Goal: Task Accomplishment & Management: Use online tool/utility

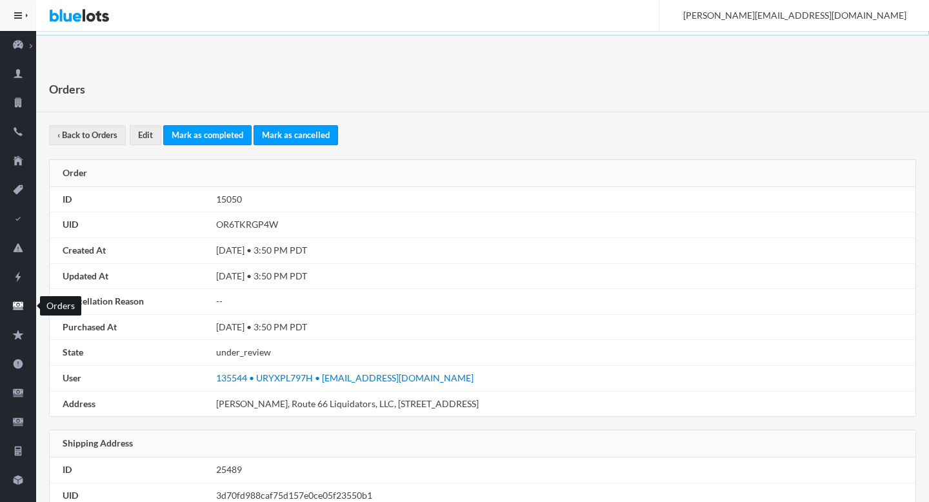
click at [17, 314] on link "Orders" at bounding box center [18, 306] width 36 height 29
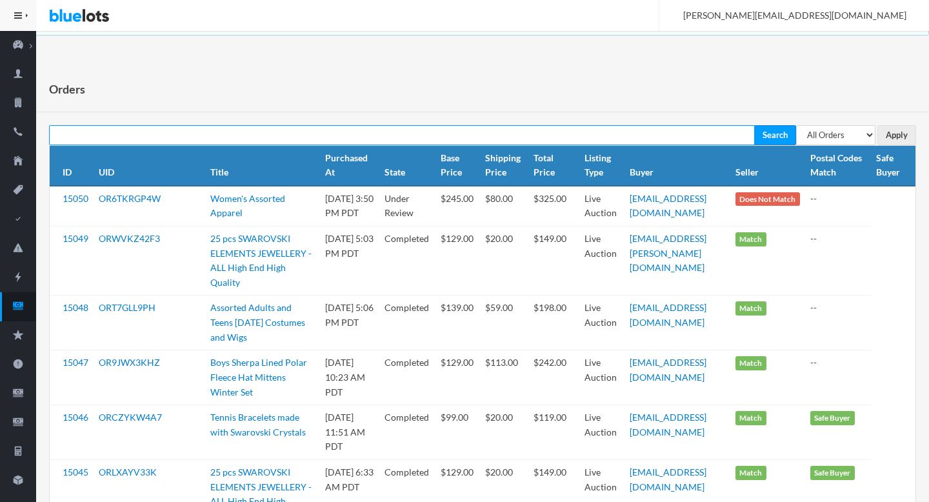
paste input "OR6TKRGP4W"
type input "OR6TKRGP4W"
click at [754, 125] on input "Search" at bounding box center [775, 135] width 42 height 20
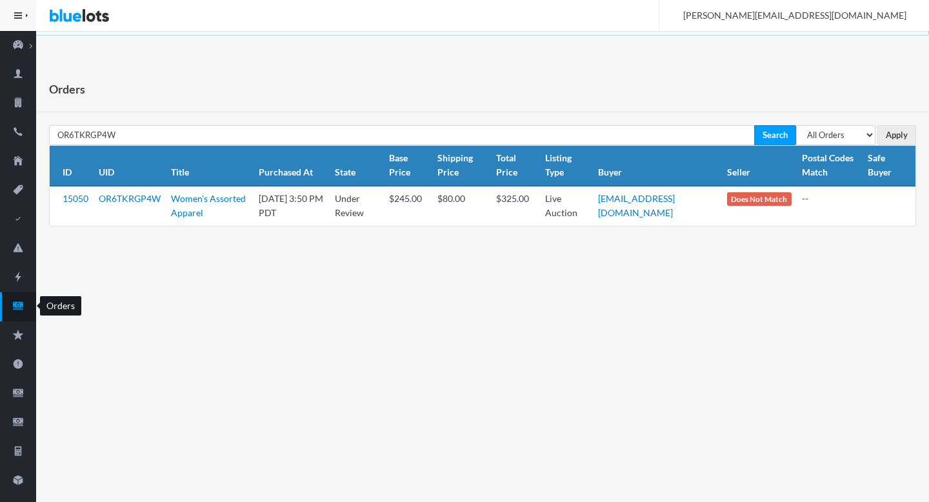
click at [8, 315] on link "Orders" at bounding box center [18, 306] width 36 height 29
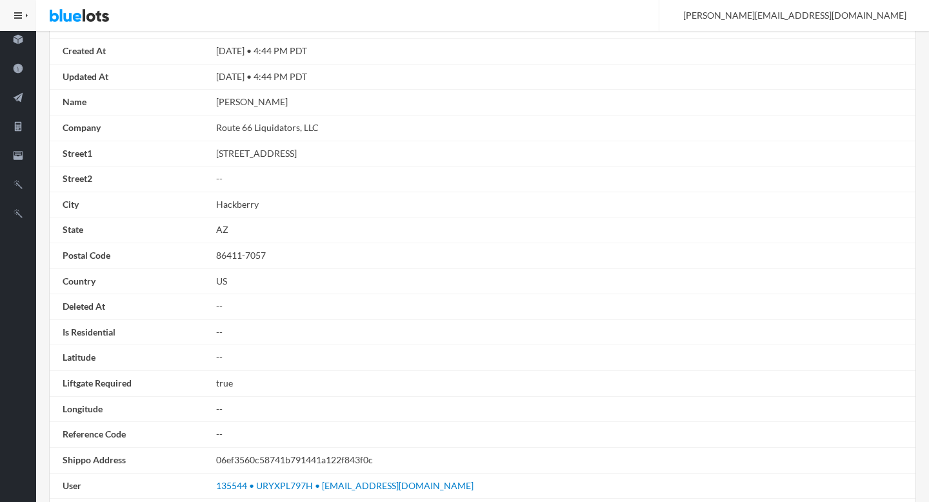
scroll to position [731, 0]
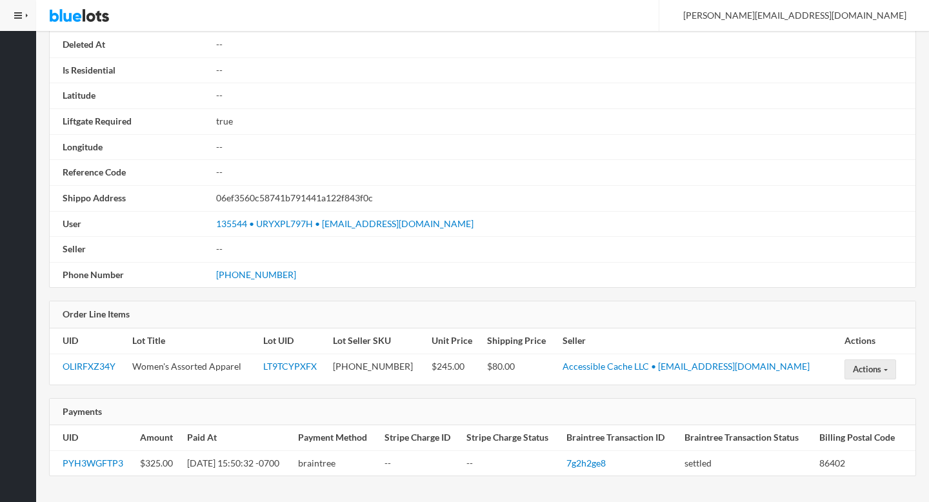
click at [101, 456] on td "PYH3WGFTP3" at bounding box center [92, 462] width 85 height 25
click at [99, 464] on link "PYH3WGFTP3" at bounding box center [93, 462] width 61 height 11
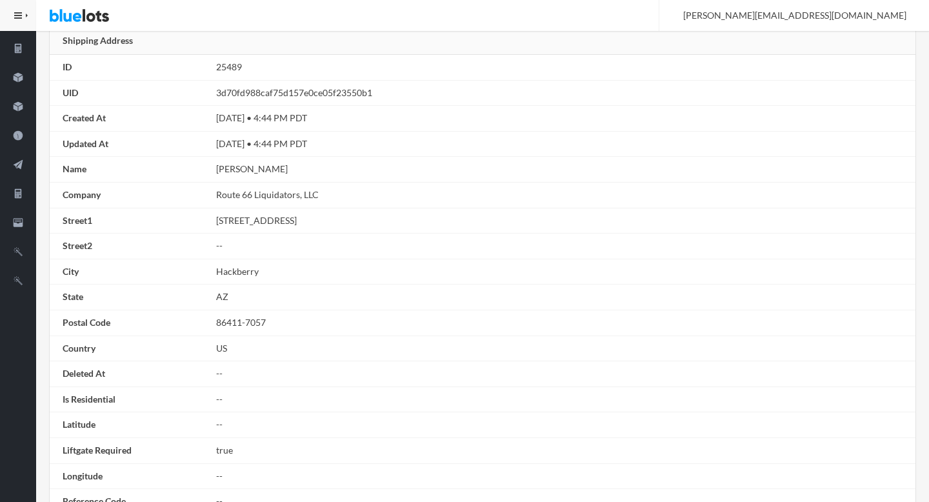
scroll to position [0, 0]
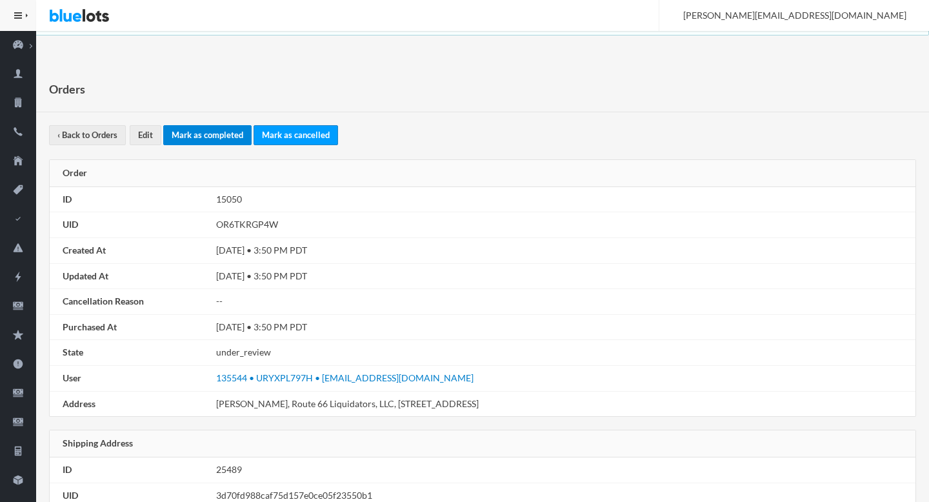
click at [193, 137] on link "Mark as completed" at bounding box center [207, 135] width 88 height 20
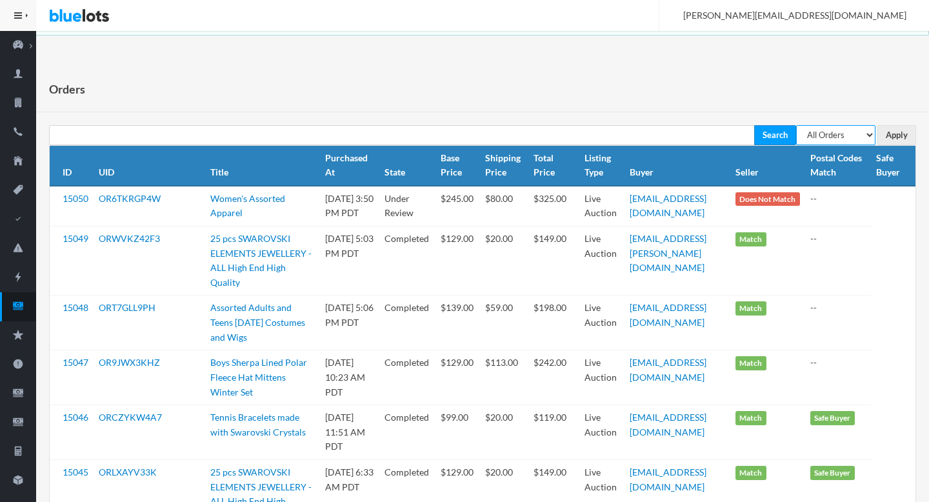
click at [823, 138] on select "All Orders Pending Completed Under review Cancelled" at bounding box center [835, 135] width 79 height 20
select select "pending"
click at [796, 125] on select "All Orders Pending Completed Under review Cancelled" at bounding box center [835, 135] width 79 height 20
click at [885, 133] on input "Apply" at bounding box center [896, 135] width 39 height 20
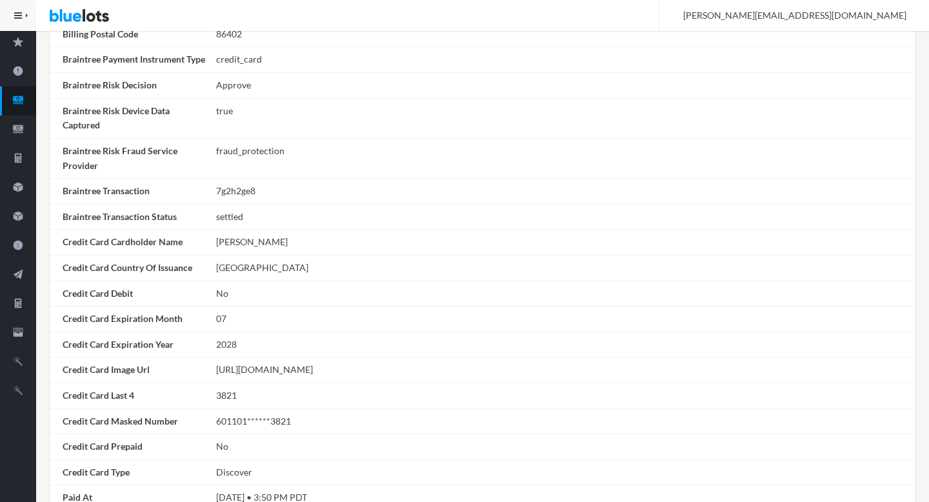
scroll to position [510, 0]
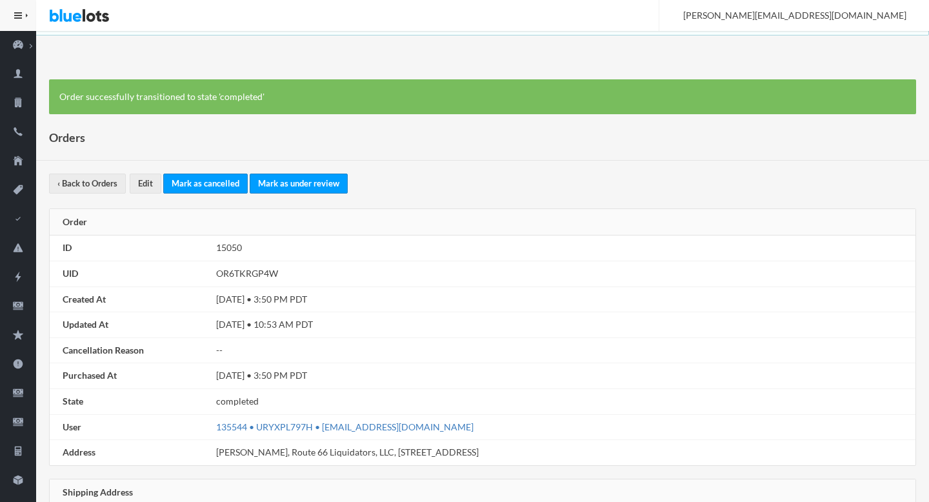
click at [325, 429] on link "135544 • URYXPL797H • [EMAIL_ADDRESS][DOMAIN_NAME]" at bounding box center [344, 426] width 257 height 11
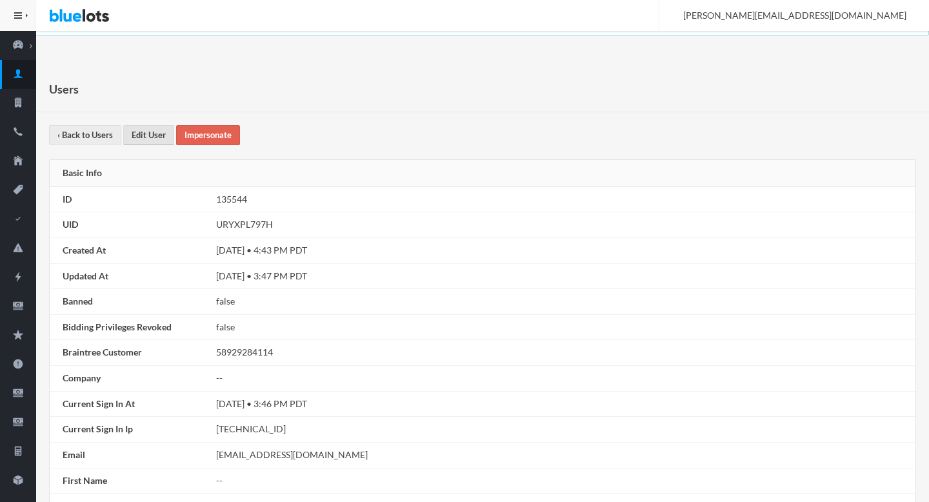
click at [142, 130] on link "Edit User" at bounding box center [148, 135] width 51 height 20
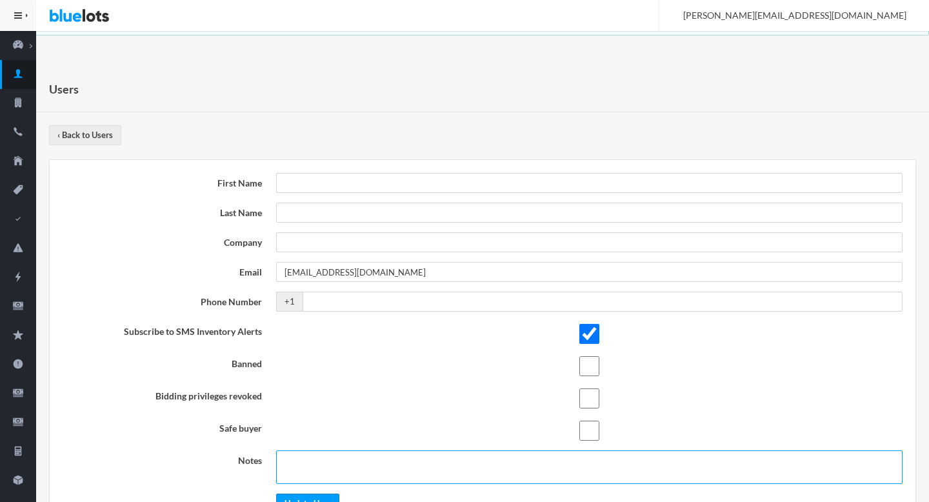
click at [334, 473] on textarea at bounding box center [589, 467] width 626 height 34
paste textarea "https://bluelots.zendesk.com/agent/tickets/15106"
type textarea "safe [URL][DOMAIN_NAME]"
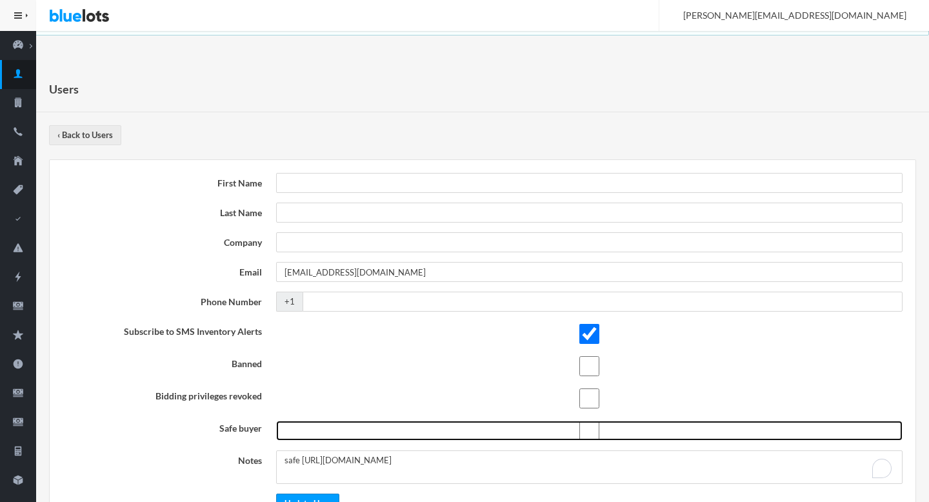
click at [583, 424] on input "checkbox" at bounding box center [589, 430] width 626 height 20
checkbox input "true"
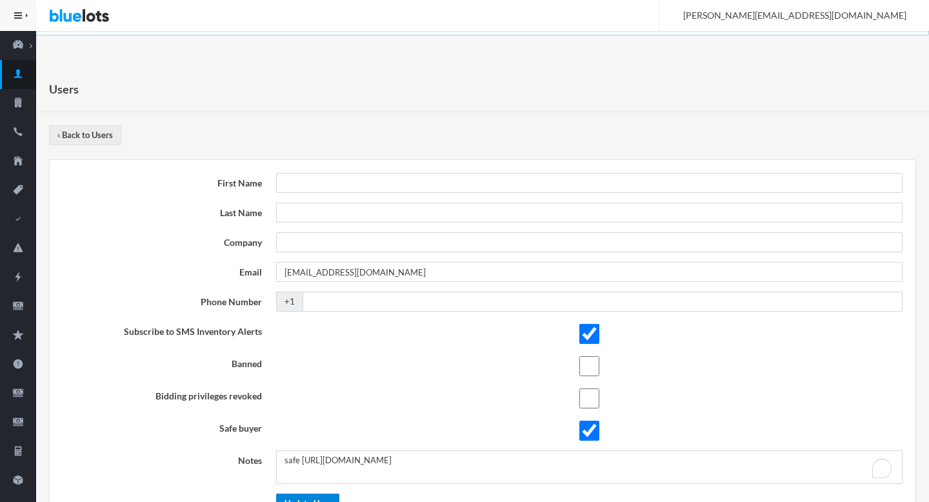
click at [295, 497] on input "Update User" at bounding box center [307, 503] width 63 height 20
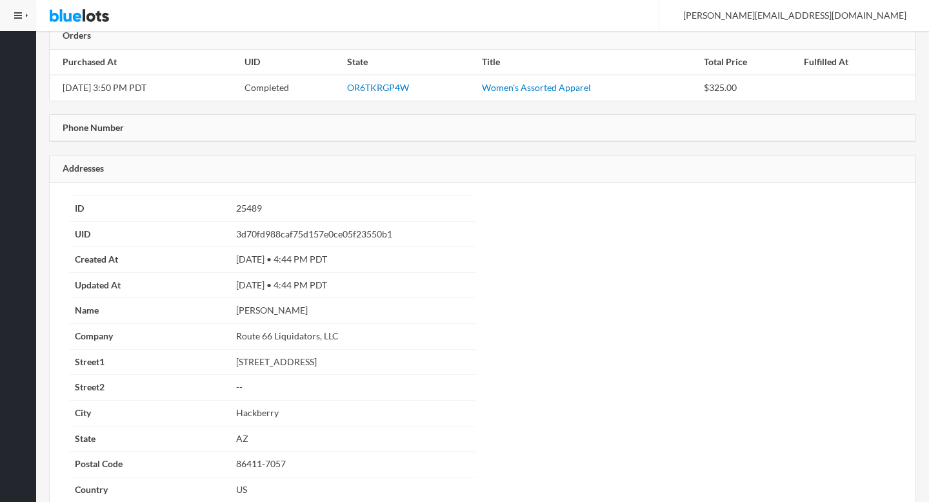
scroll to position [971, 0]
click at [409, 84] on link "OR6TKRGP4W" at bounding box center [378, 88] width 62 height 11
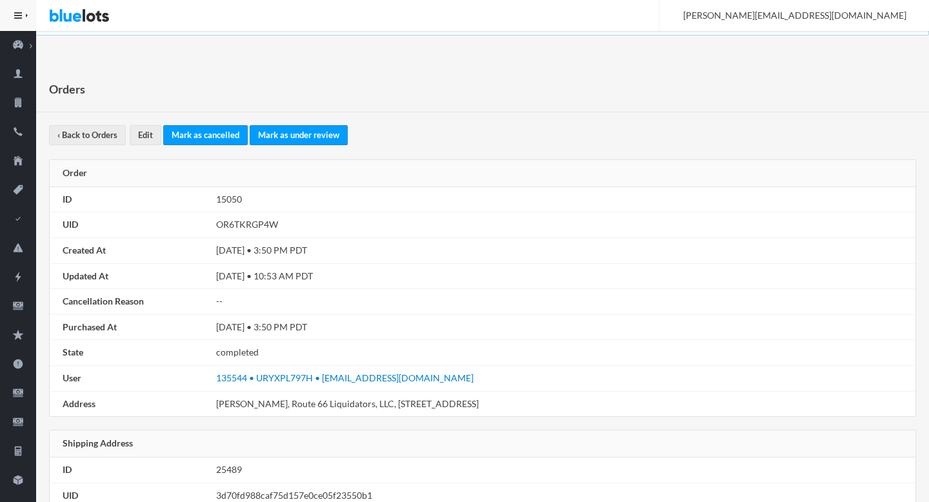
click at [253, 224] on td "OR6TKRGP4W" at bounding box center [563, 225] width 704 height 26
copy td "OR6TKRGP4W"
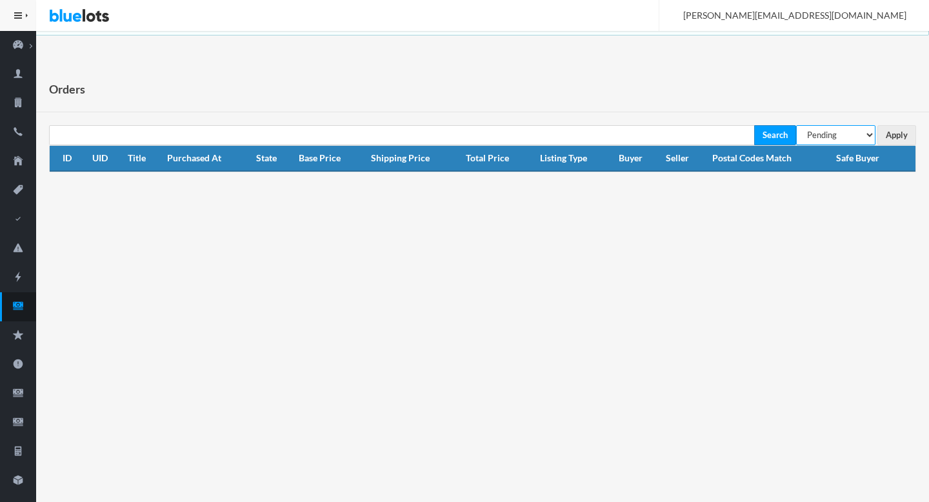
click at [813, 141] on select "All Orders Pending Completed Under review Cancelled" at bounding box center [835, 135] width 79 height 20
select select "under_review"
click at [796, 125] on select "All Orders Pending Completed Under review Cancelled" at bounding box center [835, 135] width 79 height 20
click at [894, 139] on input "Apply" at bounding box center [896, 135] width 39 height 20
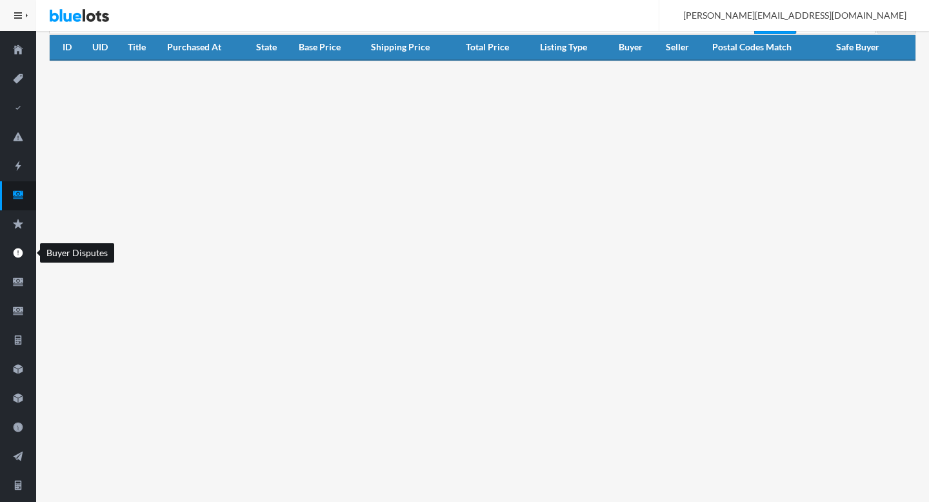
scroll to position [197, 0]
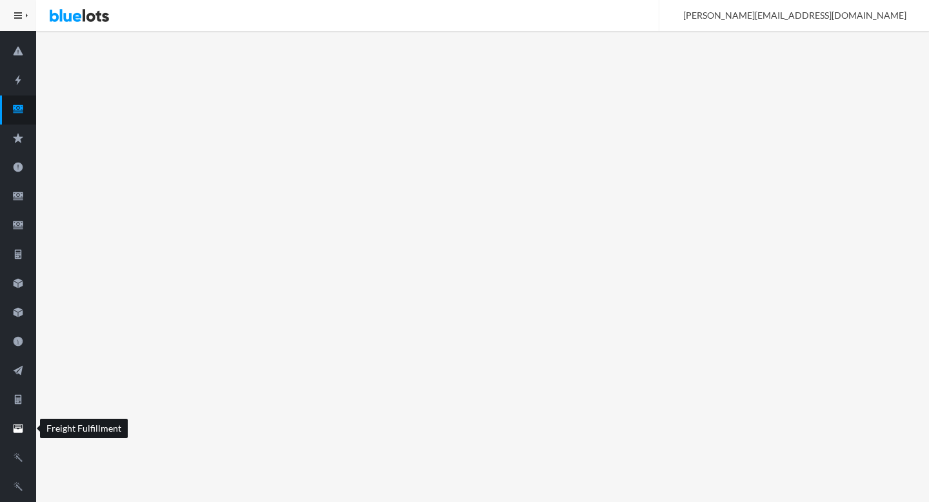
click at [17, 426] on icon "filing" at bounding box center [18, 427] width 6 height 2
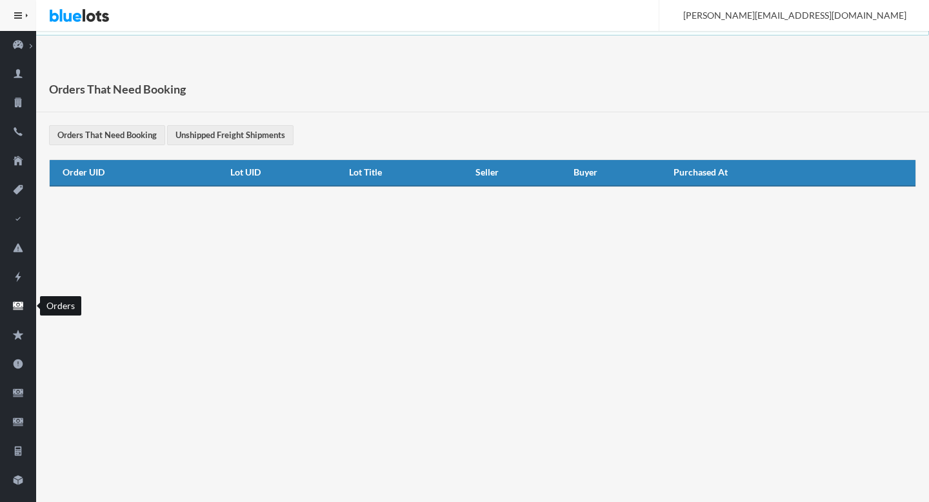
click at [12, 298] on link "Orders" at bounding box center [18, 306] width 36 height 29
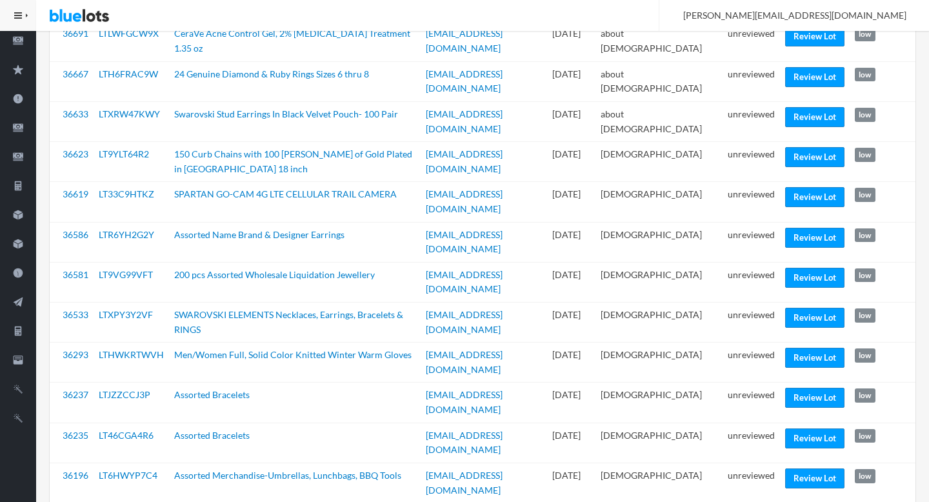
scroll to position [259, 0]
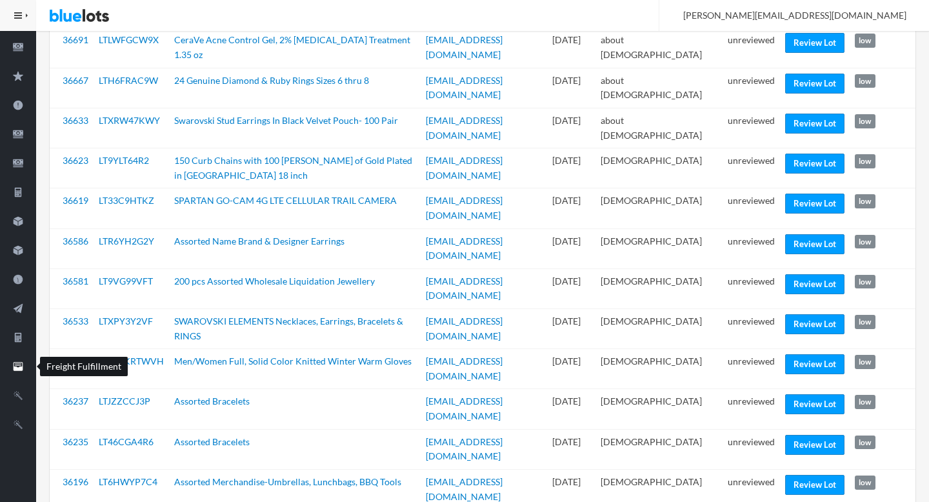
click at [15, 360] on icon "filing" at bounding box center [18, 366] width 36 height 12
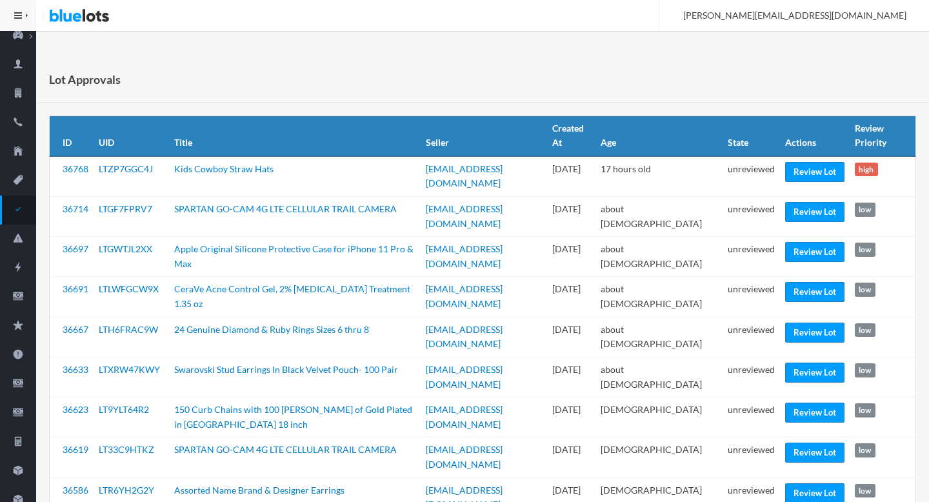
scroll to position [0, 0]
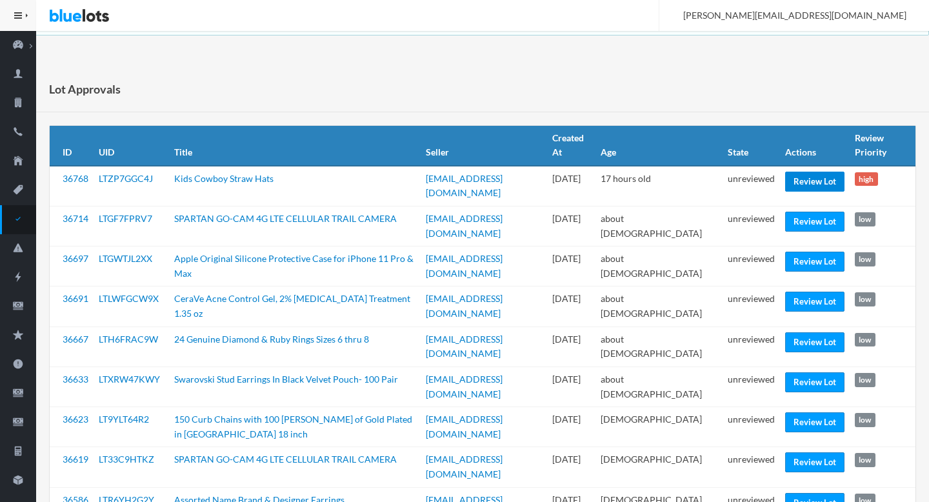
click at [798, 175] on link "Review Lot" at bounding box center [814, 182] width 59 height 20
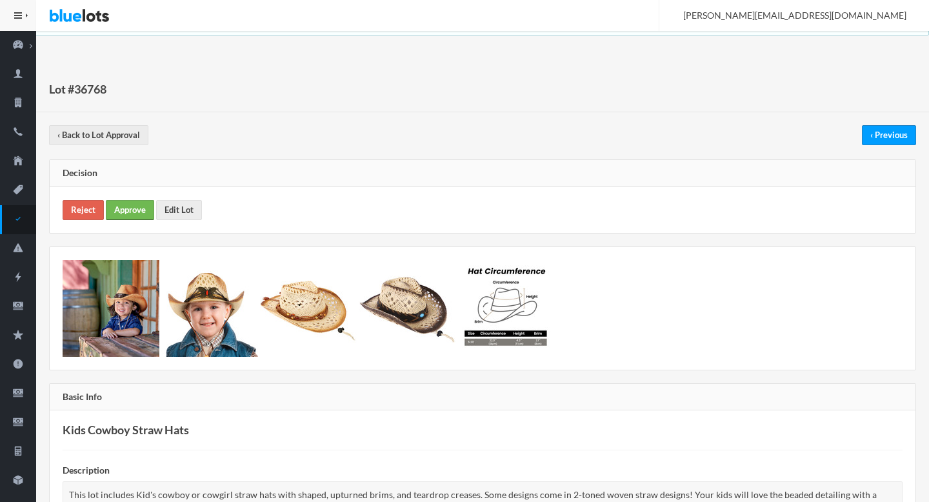
click at [128, 209] on link "Approve" at bounding box center [130, 210] width 48 height 20
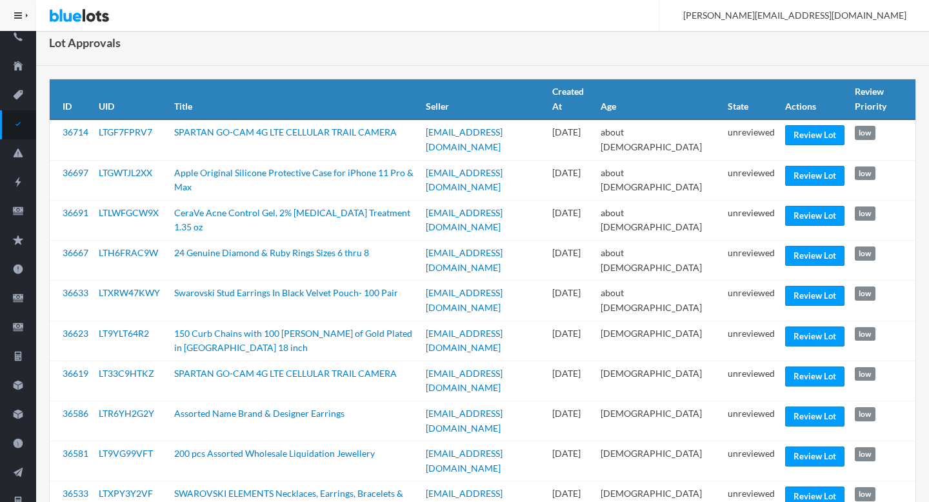
scroll to position [95, 0]
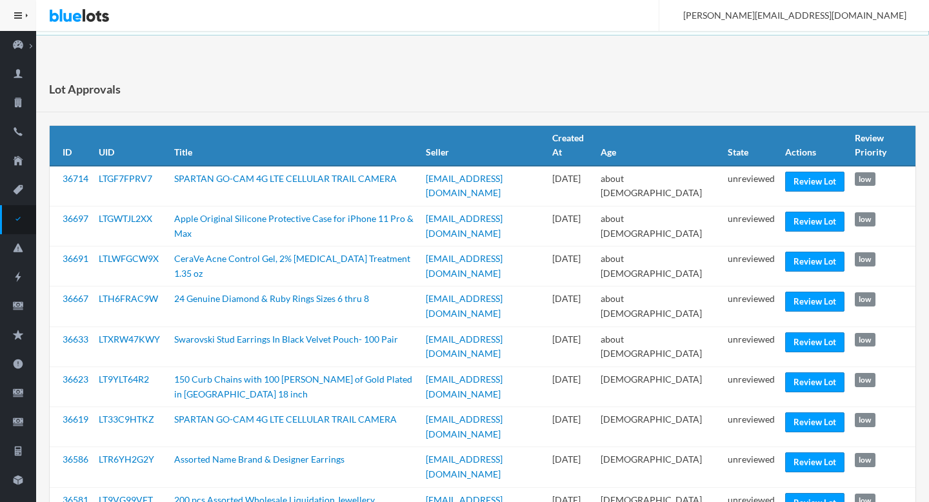
scroll to position [95, 0]
click at [524, 76] on div "Lot Approvals" at bounding box center [482, 89] width 893 height 46
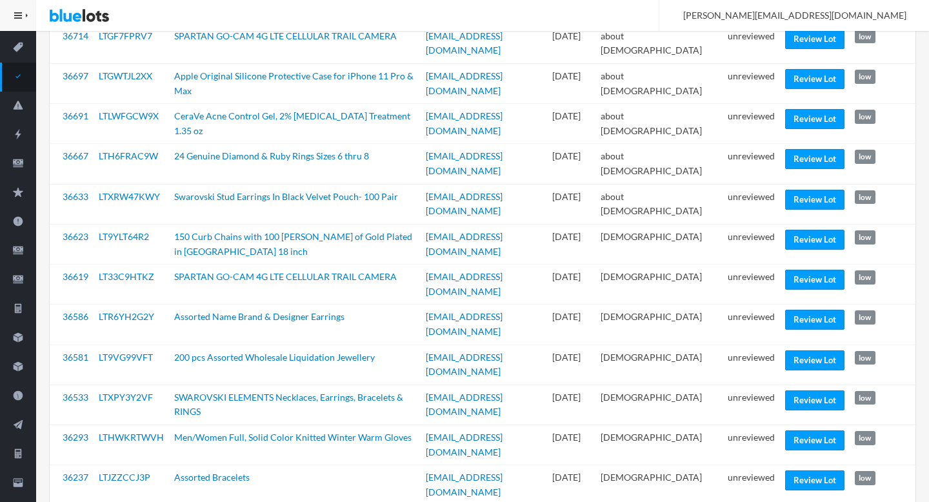
scroll to position [142, 0]
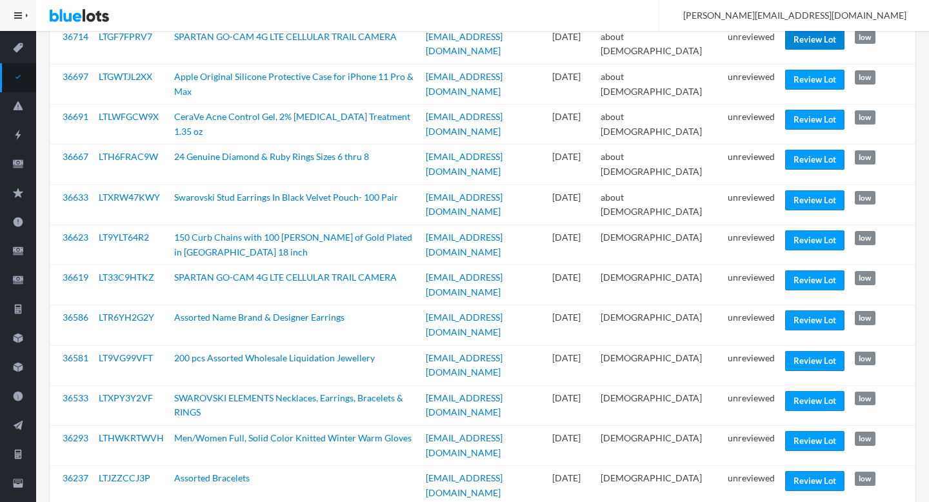
click at [795, 43] on link "Review Lot" at bounding box center [814, 40] width 59 height 20
click at [785, 123] on link "Review Lot" at bounding box center [814, 120] width 59 height 20
click at [785, 164] on link "Review Lot" at bounding box center [814, 160] width 59 height 20
click at [793, 237] on link "Review Lot" at bounding box center [814, 240] width 59 height 20
click at [800, 284] on link "Review Lot" at bounding box center [814, 280] width 59 height 20
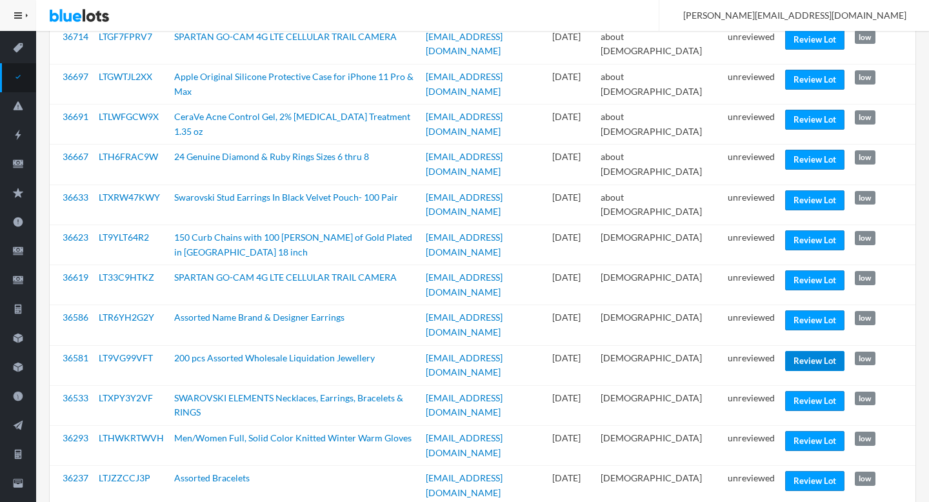
click at [792, 351] on link "Review Lot" at bounding box center [814, 361] width 59 height 20
click at [789, 431] on link "Review Lot" at bounding box center [814, 441] width 59 height 20
click at [785, 471] on link "Review Lot" at bounding box center [814, 481] width 59 height 20
click at [757, 466] on td "unreviewed" at bounding box center [750, 486] width 57 height 40
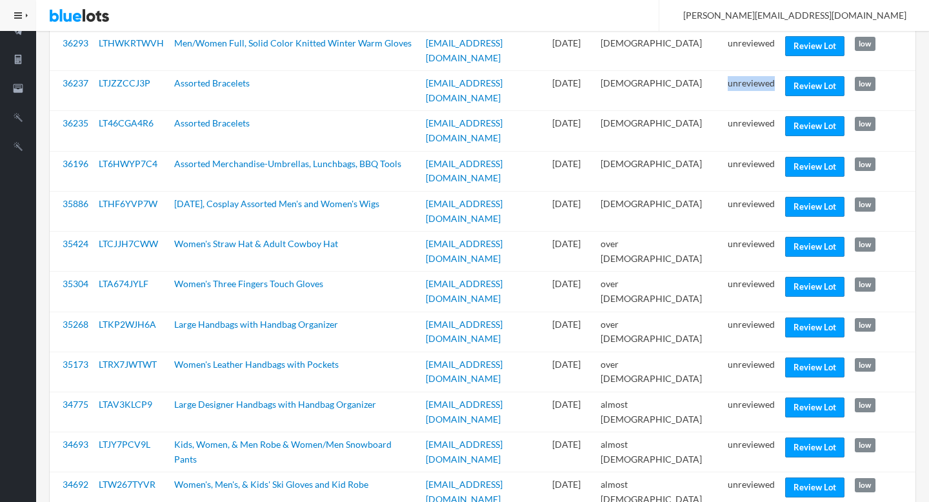
scroll to position [542, 0]
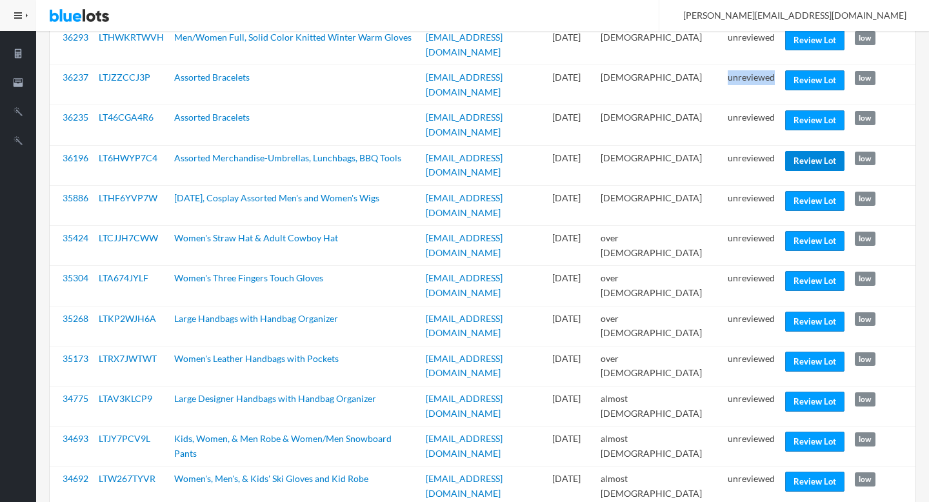
click at [793, 151] on link "Review Lot" at bounding box center [814, 161] width 59 height 20
click at [802, 271] on link "Review Lot" at bounding box center [814, 281] width 59 height 20
click at [813, 351] on link "Review Lot" at bounding box center [814, 361] width 59 height 20
click at [802, 471] on link "Review Lot" at bounding box center [814, 481] width 59 height 20
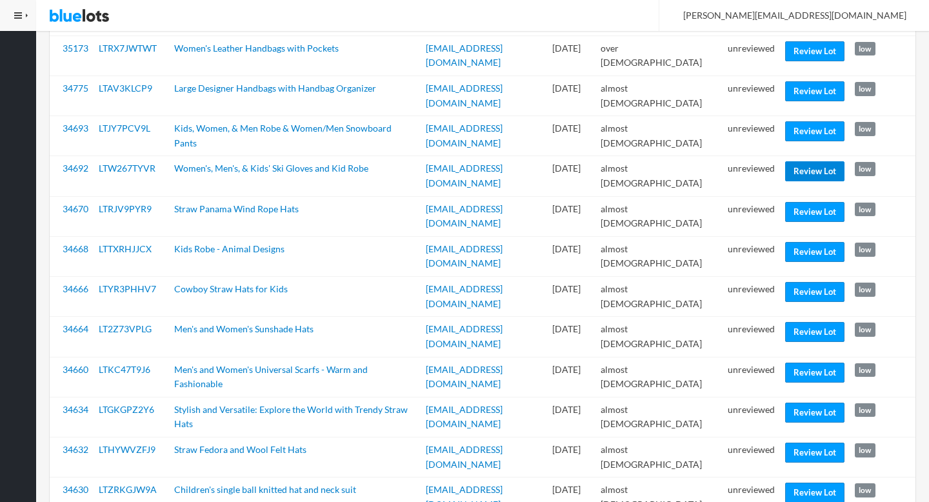
scroll to position [892, 0]
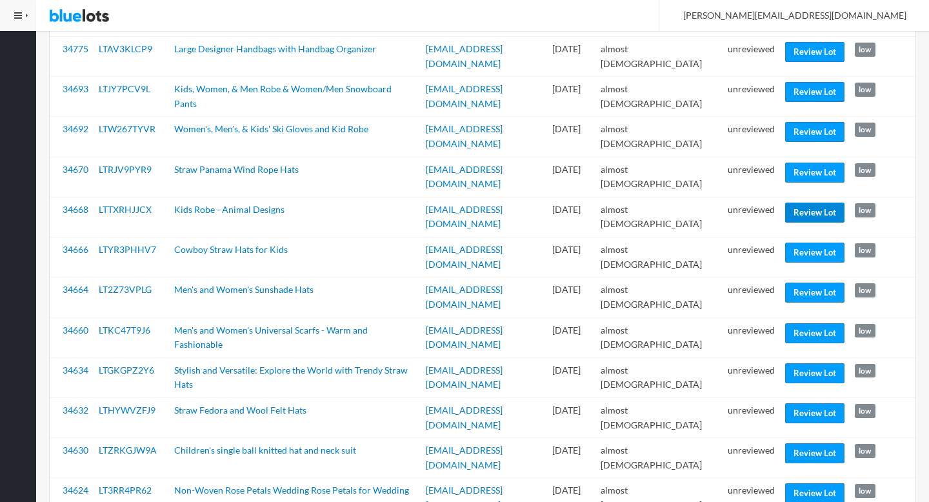
click at [814, 202] on link "Review Lot" at bounding box center [814, 212] width 59 height 20
click at [812, 363] on link "Review Lot" at bounding box center [814, 373] width 59 height 20
click at [804, 443] on link "Review Lot" at bounding box center [814, 453] width 59 height 20
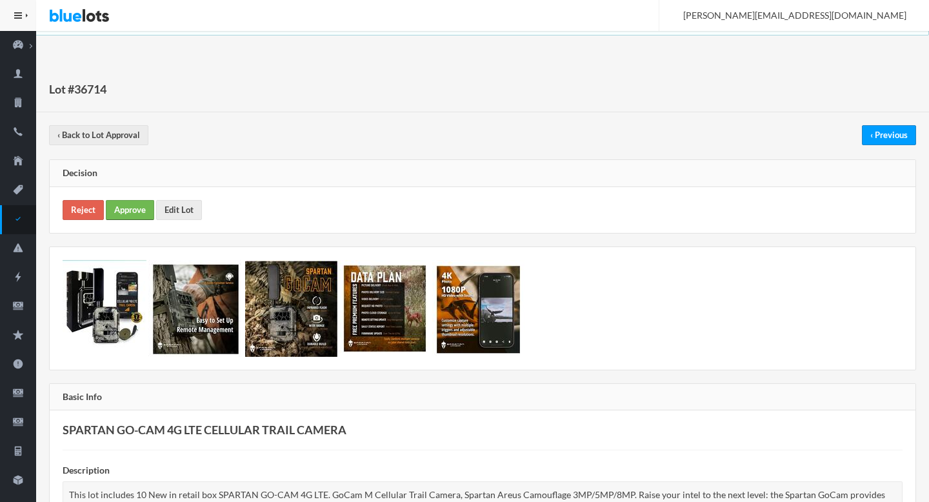
click at [137, 213] on link "Approve" at bounding box center [130, 210] width 48 height 20
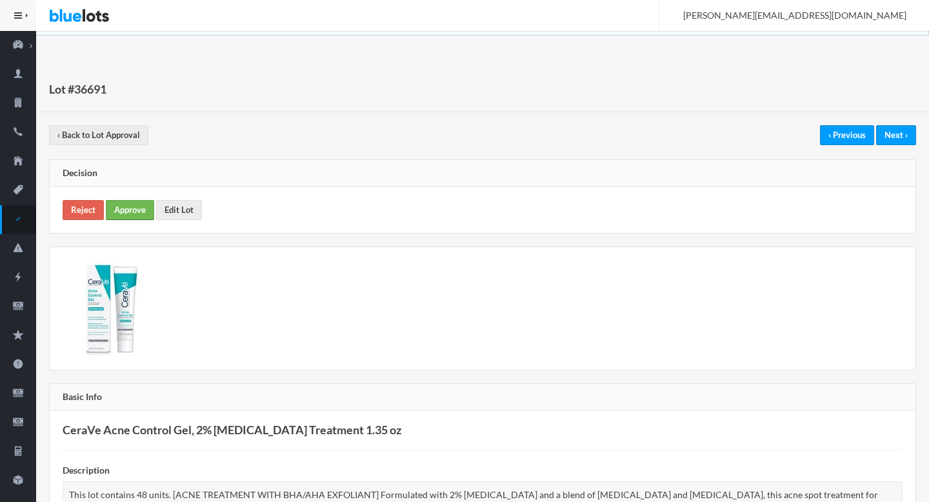
click at [133, 213] on link "Approve" at bounding box center [130, 210] width 48 height 20
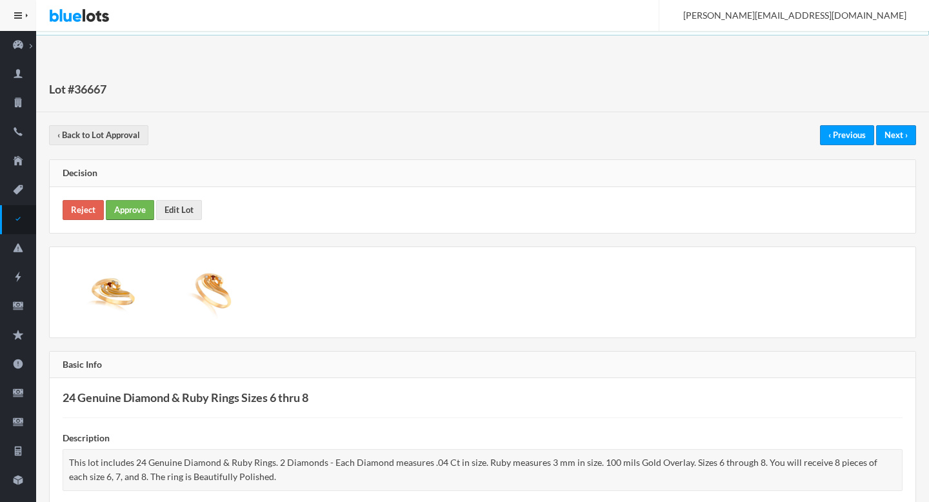
click at [147, 216] on link "Approve" at bounding box center [130, 210] width 48 height 20
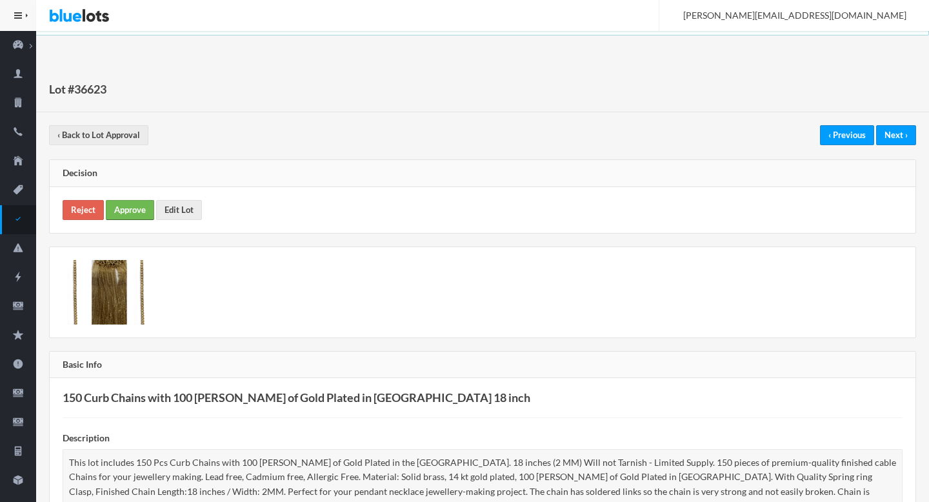
click at [139, 215] on link "Approve" at bounding box center [130, 210] width 48 height 20
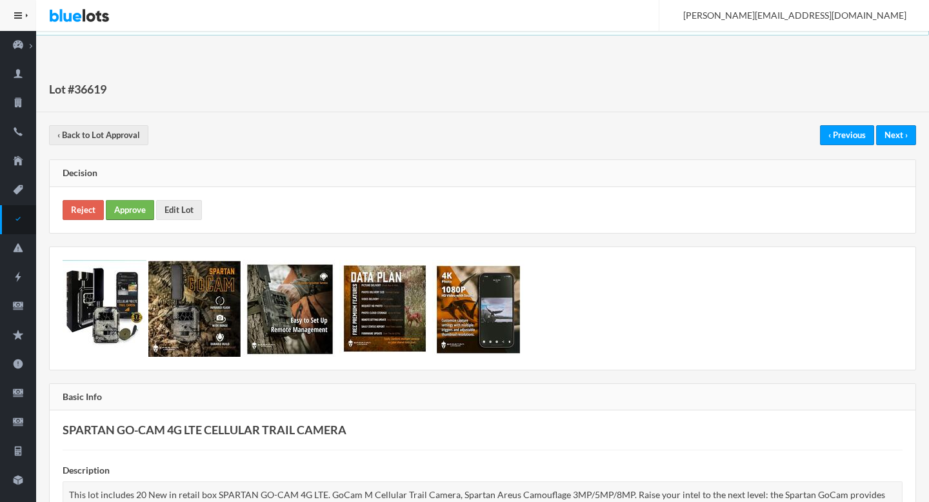
click at [122, 217] on link "Approve" at bounding box center [130, 210] width 48 height 20
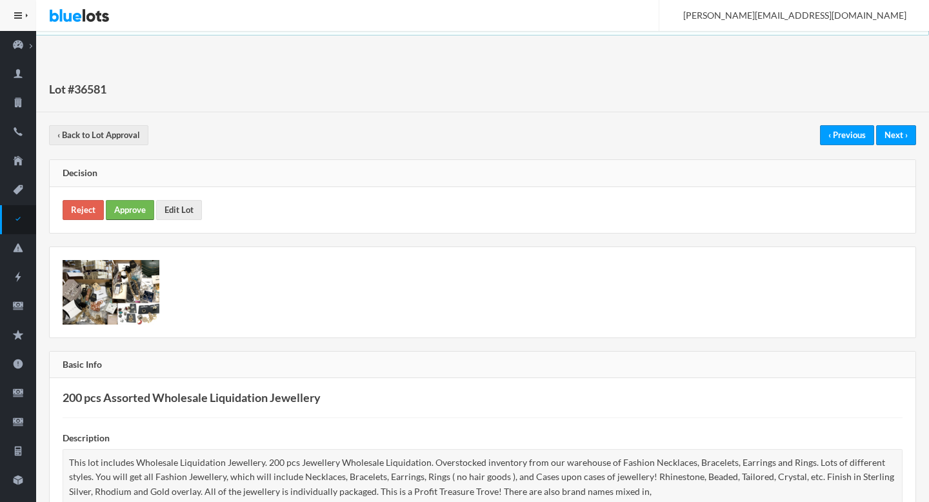
click at [136, 208] on link "Approve" at bounding box center [130, 210] width 48 height 20
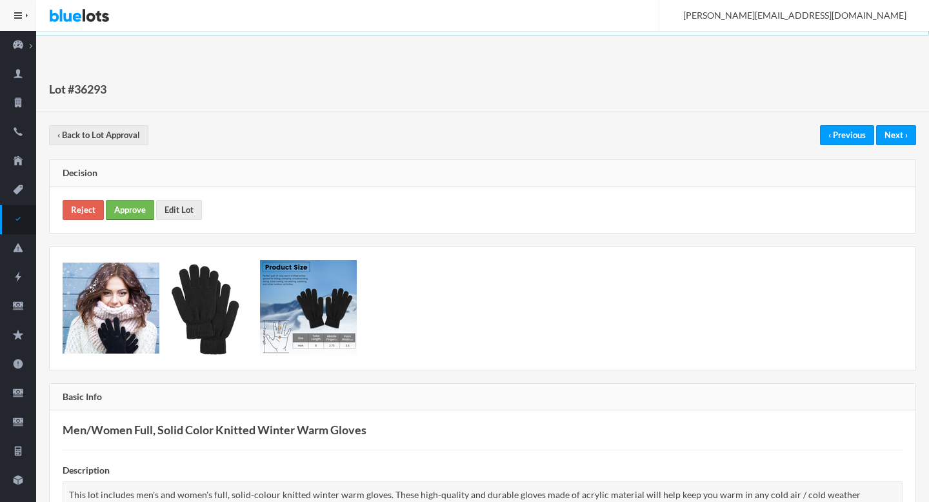
click at [140, 210] on link "Approve" at bounding box center [130, 210] width 48 height 20
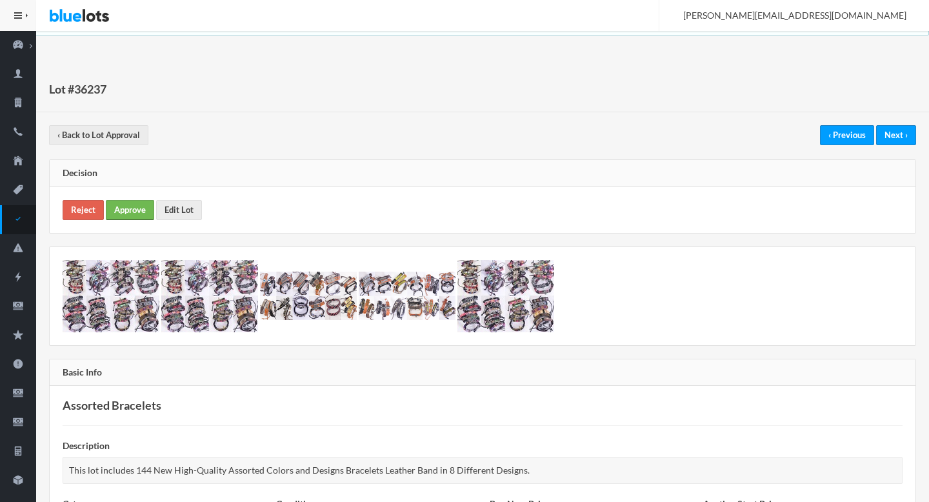
click at [135, 210] on link "Approve" at bounding box center [130, 210] width 48 height 20
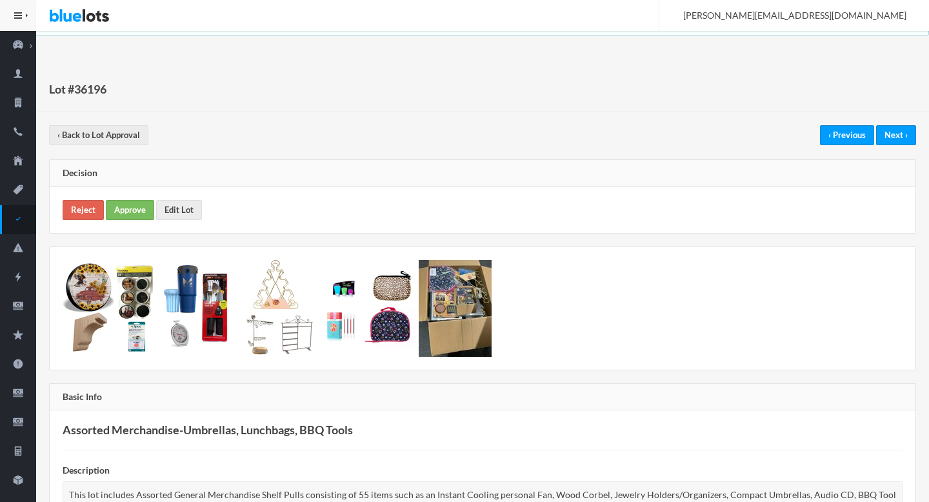
scroll to position [716, 0]
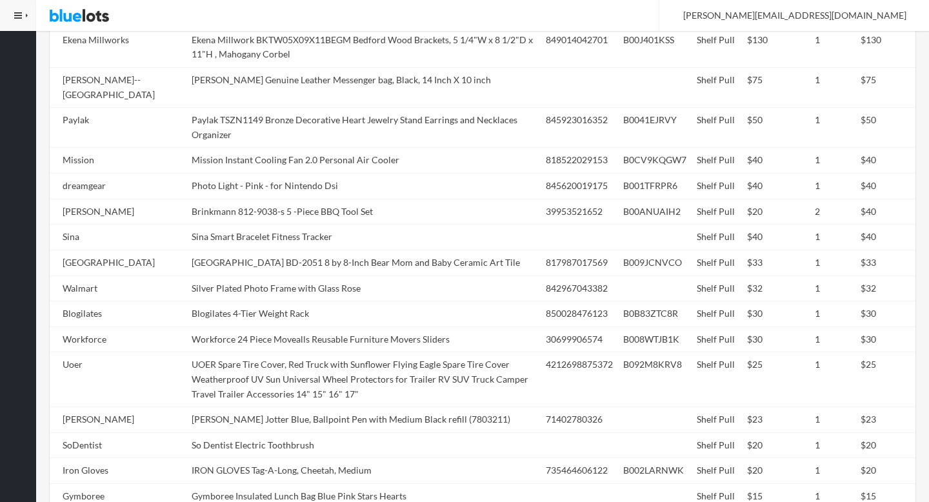
click at [397, 224] on td "Sina Smart Bracelet Fitness Tracker" at bounding box center [363, 237] width 354 height 26
copy tr "Sina Smart Bracelet Fitness Tracker"
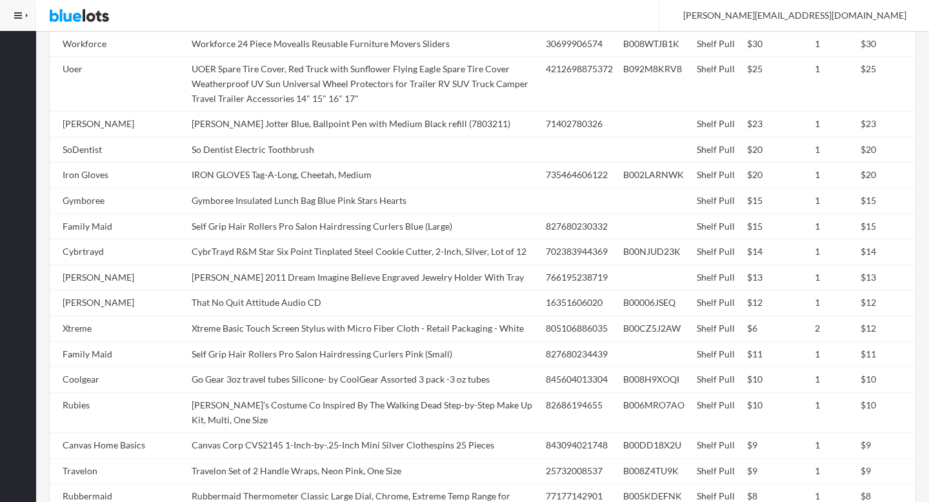
scroll to position [1162, 0]
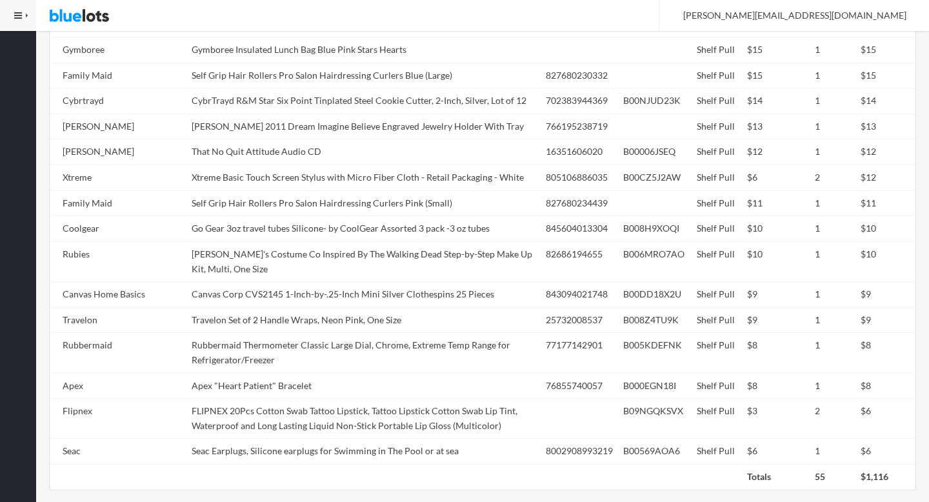
click at [397, 218] on tbody "Unbranded Compact 3-Folding Manual open Rain Umbrella Travel- multi Color Shelf…" at bounding box center [482, 9] width 865 height 909
click at [397, 216] on td "Self Grip Hair Rollers Pro Salon Hairdressing Curlers Pink (Small)" at bounding box center [363, 203] width 354 height 26
copy tr "Self Grip Hair Rollers Pro Salon Hairdressing Curlers Pink (Small)"
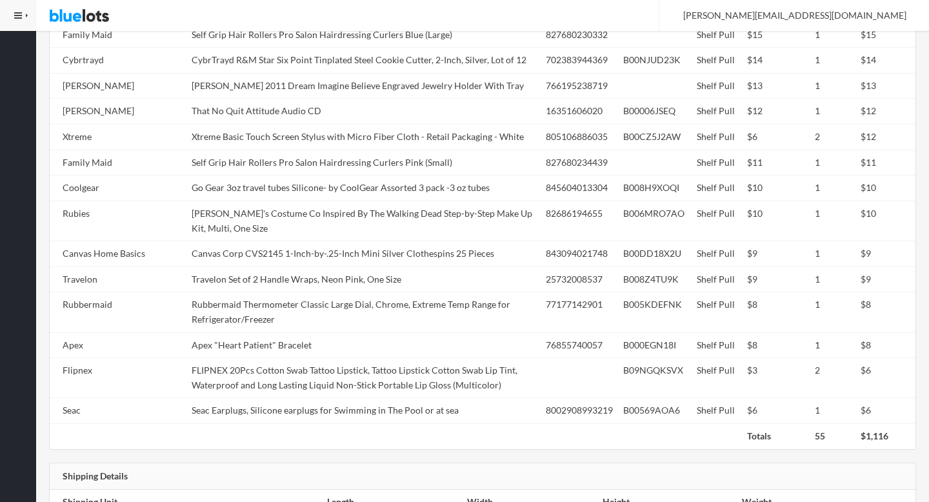
scroll to position [1283, 0]
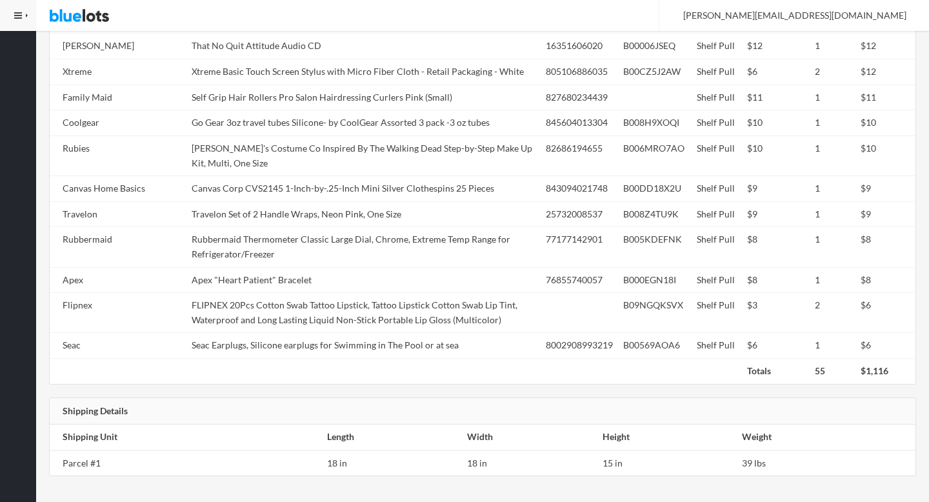
click at [397, 221] on td "Travelon Set of 2 Handle Wraps, Neon Pink, One Size" at bounding box center [363, 214] width 354 height 26
click at [397, 219] on td "Travelon Set of 2 Handle Wraps, Neon Pink, One Size" at bounding box center [363, 214] width 354 height 26
click at [397, 218] on td "Travelon Set of 2 Handle Wraps, Neon Pink, One Size" at bounding box center [363, 214] width 354 height 26
copy tr "Travelon Set of 2 Handle Wraps, Neon Pink, One Size"
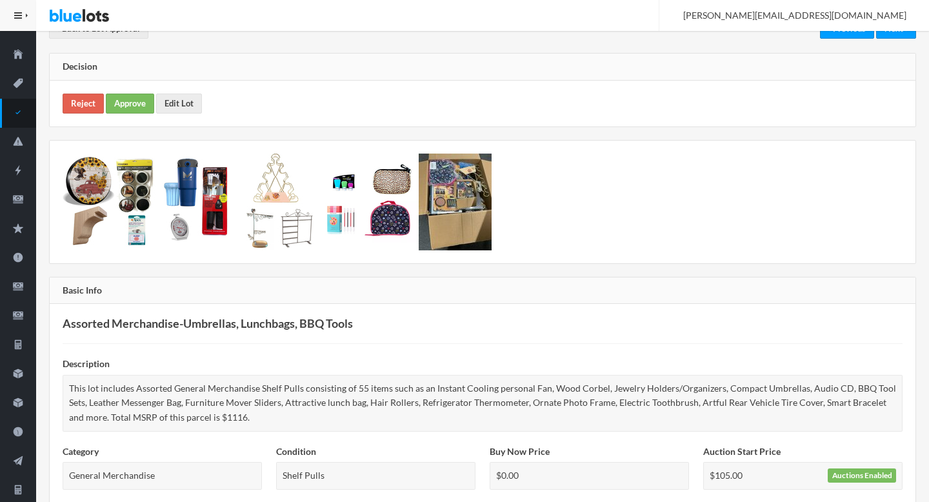
scroll to position [0, 0]
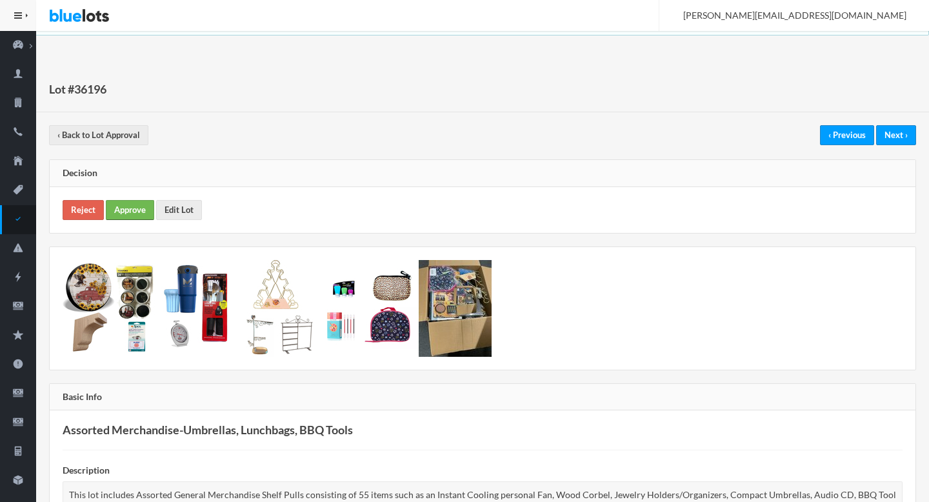
click at [126, 211] on link "Approve" at bounding box center [130, 210] width 48 height 20
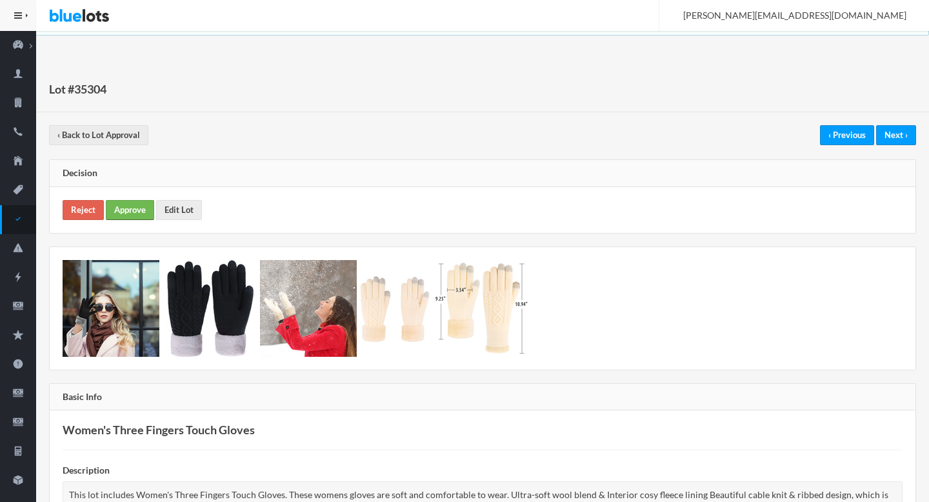
click at [124, 218] on link "Approve" at bounding box center [130, 210] width 48 height 20
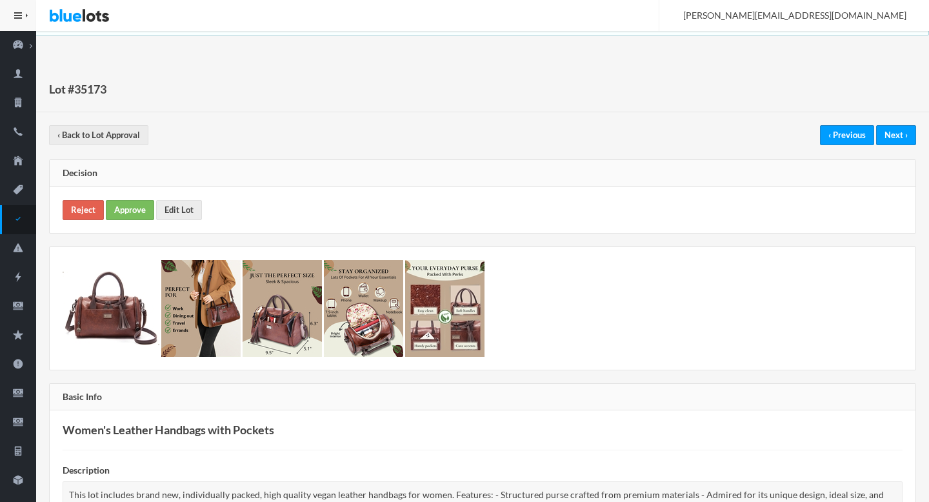
click at [124, 220] on div "Reject Approve Edit Lot" at bounding box center [482, 210] width 865 height 46
click at [123, 206] on link "Approve" at bounding box center [130, 210] width 48 height 20
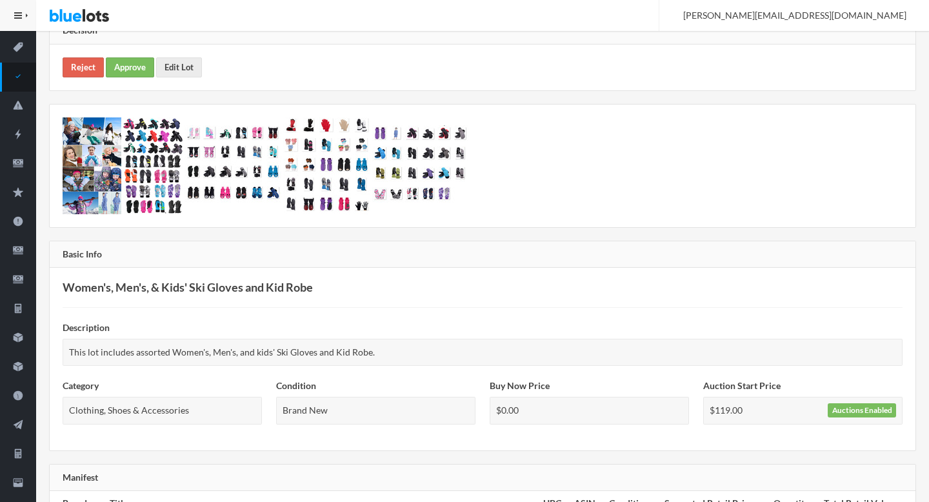
scroll to position [722, 0]
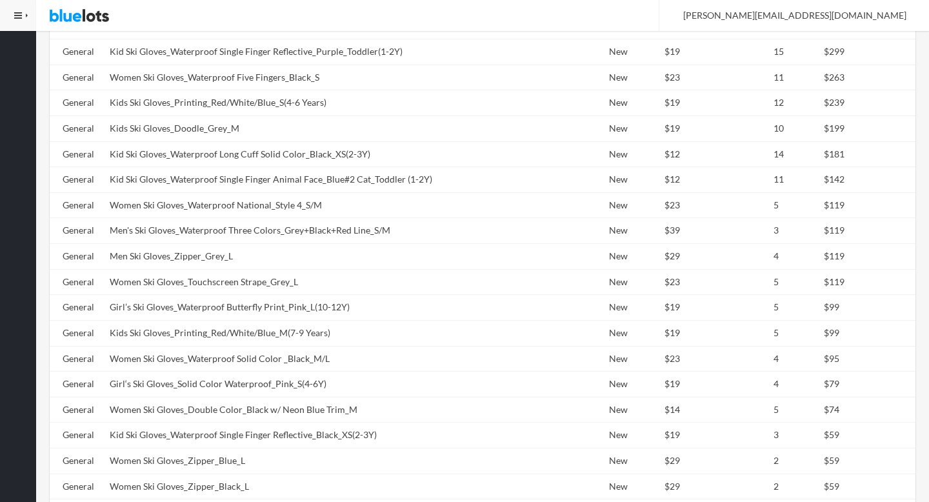
click at [230, 135] on td "Kids Ski Gloves_Doodle_Grey_M" at bounding box center [320, 129] width 433 height 26
copy tr "Kids Ski Gloves_Doodle_Grey_M"
click at [230, 135] on td "Kids Ski Gloves_Doodle_Grey_M" at bounding box center [320, 129] width 433 height 26
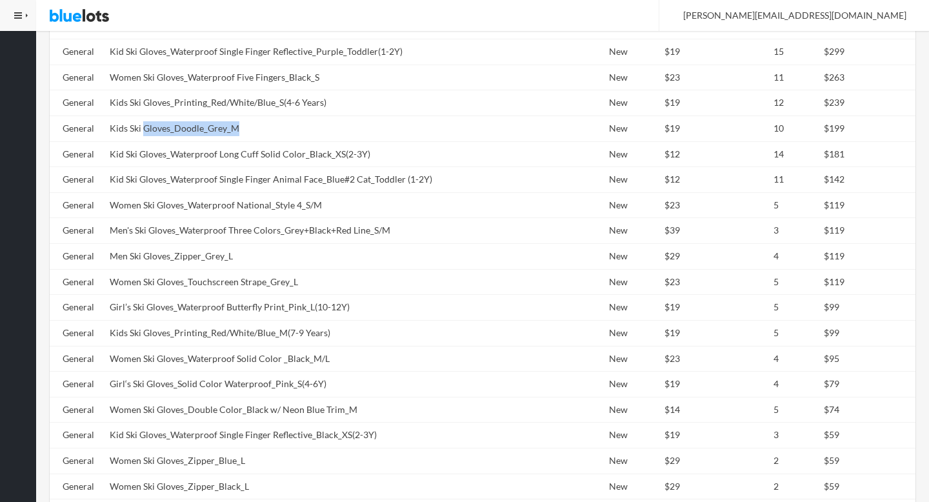
click at [230, 135] on td "Kids Ski Gloves_Doodle_Grey_M" at bounding box center [320, 129] width 433 height 26
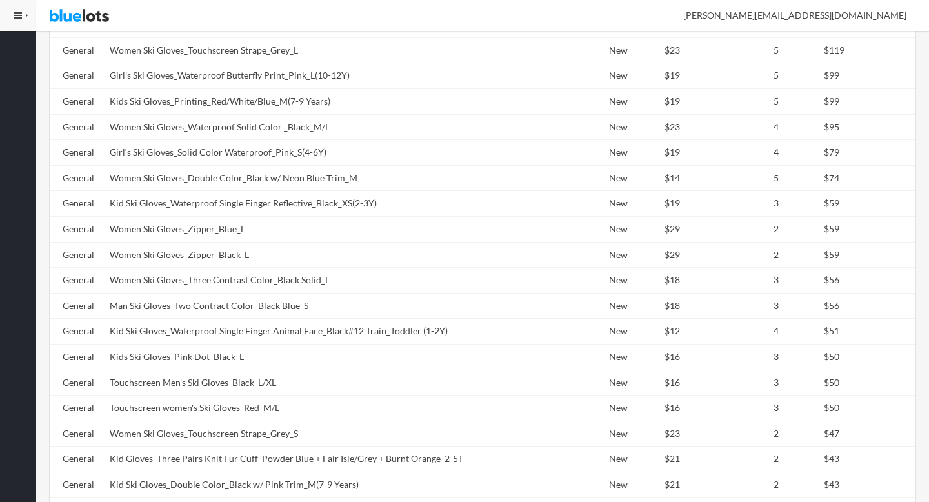
scroll to position [1041, 0]
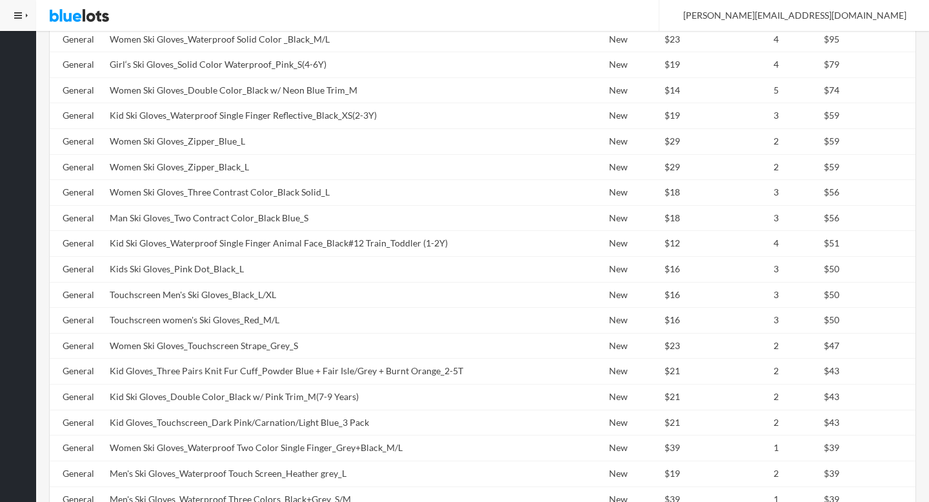
click at [230, 135] on td "Women Ski Gloves_Zipper_Blue_L" at bounding box center [320, 141] width 433 height 26
copy tr "Women Ski Gloves_Zipper_Blue_L"
click at [50, 501] on td "General" at bounding box center [77, 499] width 55 height 26
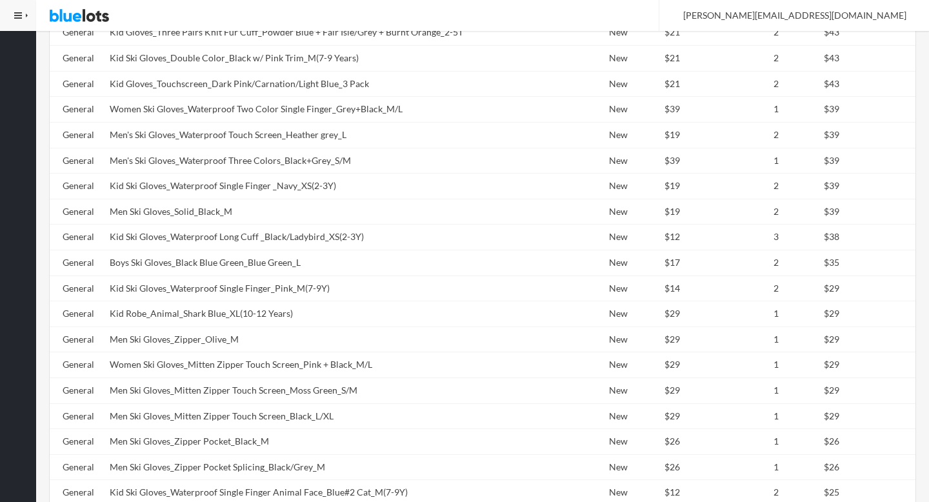
scroll to position [1416, 0]
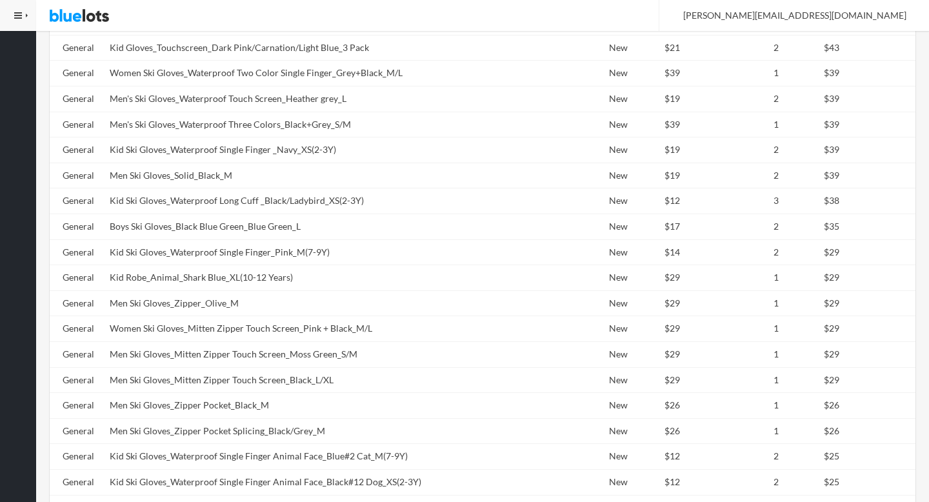
click at [190, 267] on td "Kid Robe_Animal_Shark Blue_XL(10-12 Years)" at bounding box center [320, 278] width 433 height 26
copy td "Kid"
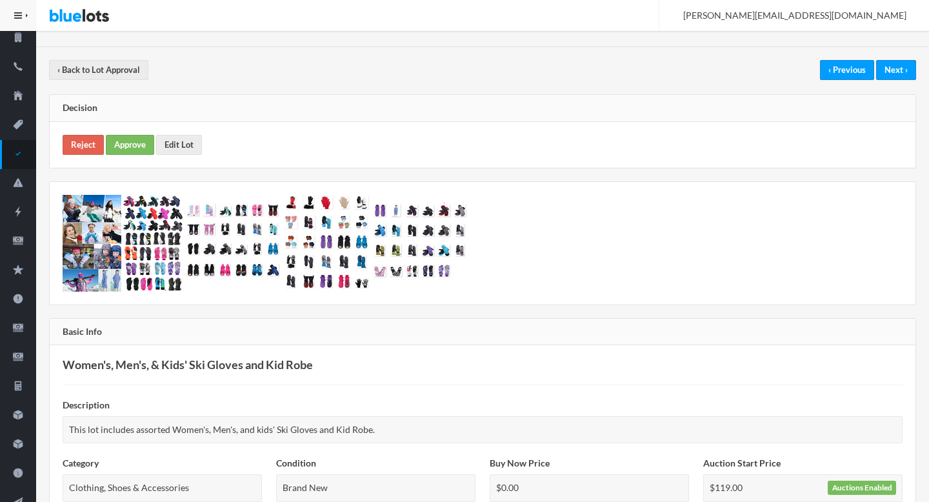
scroll to position [0, 0]
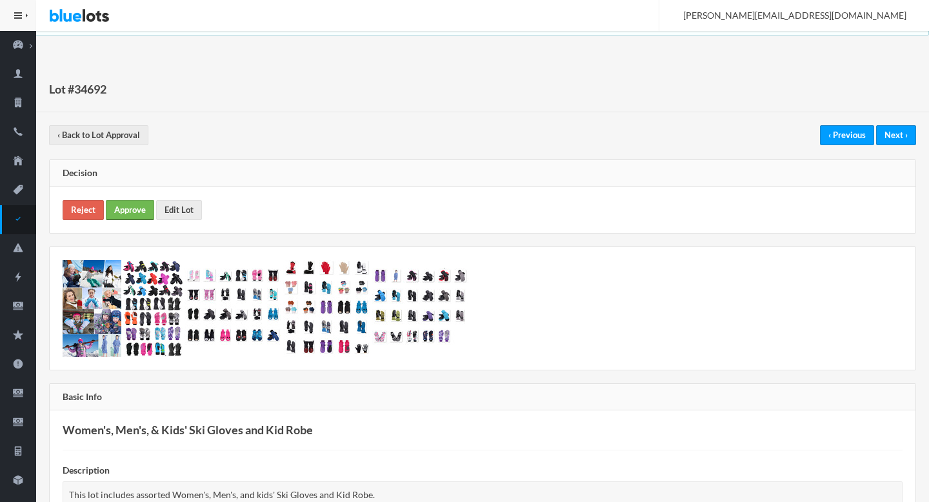
click at [137, 211] on link "Approve" at bounding box center [130, 210] width 48 height 20
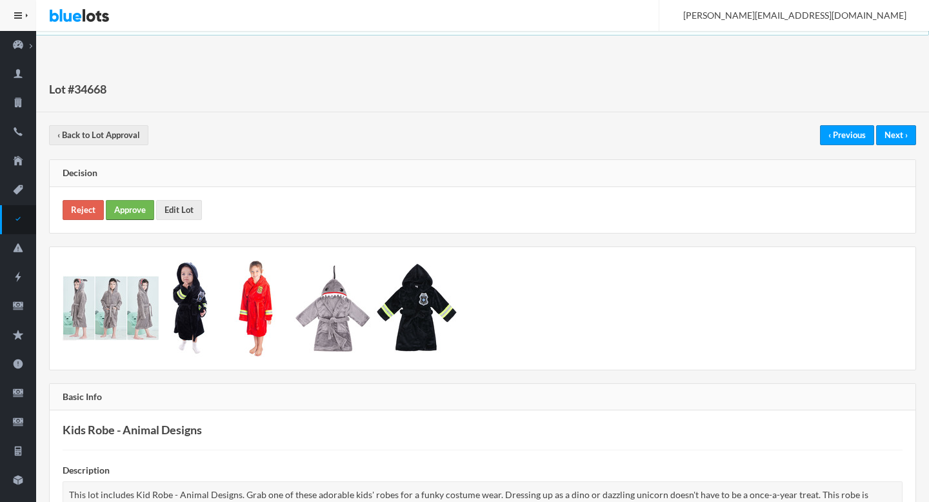
click at [128, 207] on link "Approve" at bounding box center [130, 210] width 48 height 20
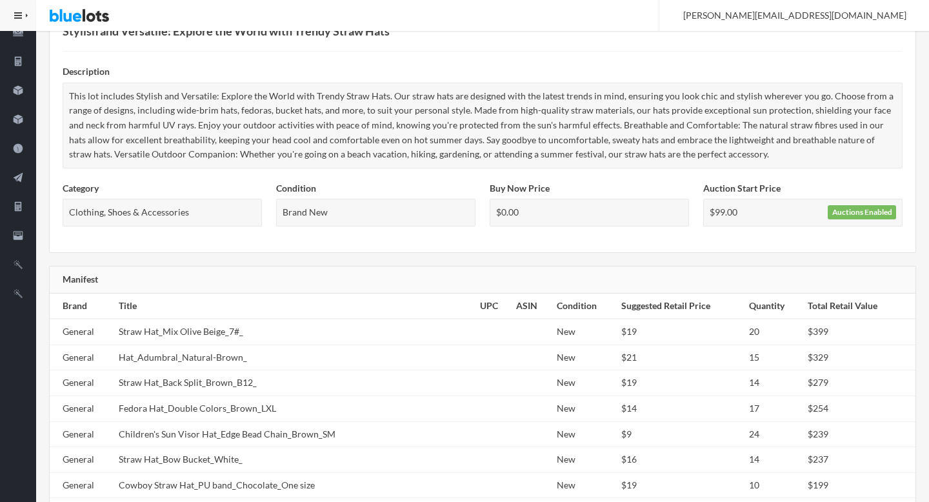
scroll to position [545, 0]
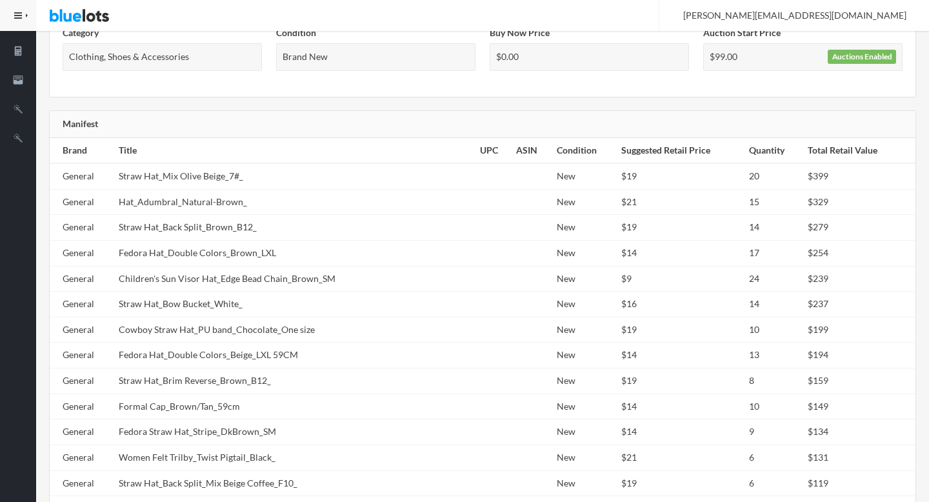
click at [266, 279] on td "Children's Sun Visor Hat_Edge Bead Chain_Brown_SM" at bounding box center [293, 279] width 361 height 26
copy tr "Children's Sun Visor Hat_Edge Bead Chain_Brown_SM"
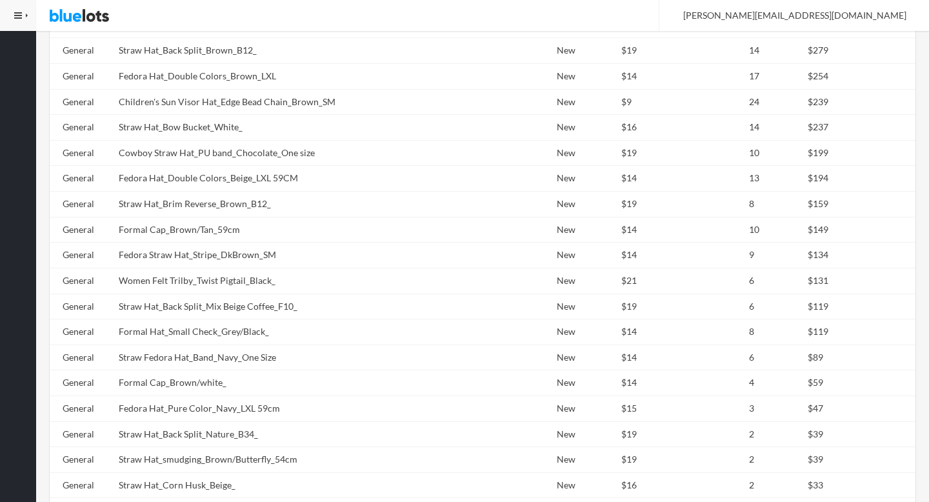
scroll to position [1143, 0]
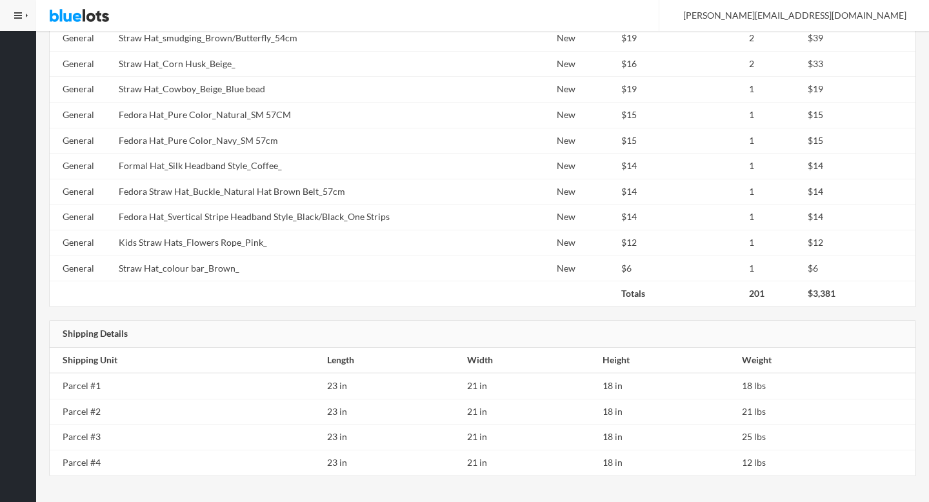
click at [231, 239] on td "Kids Straw Hats_Flowers Rope_Pink_" at bounding box center [293, 243] width 361 height 26
click at [236, 239] on td "Kids Straw Hats_Flowers Rope_Pink_" at bounding box center [293, 243] width 361 height 26
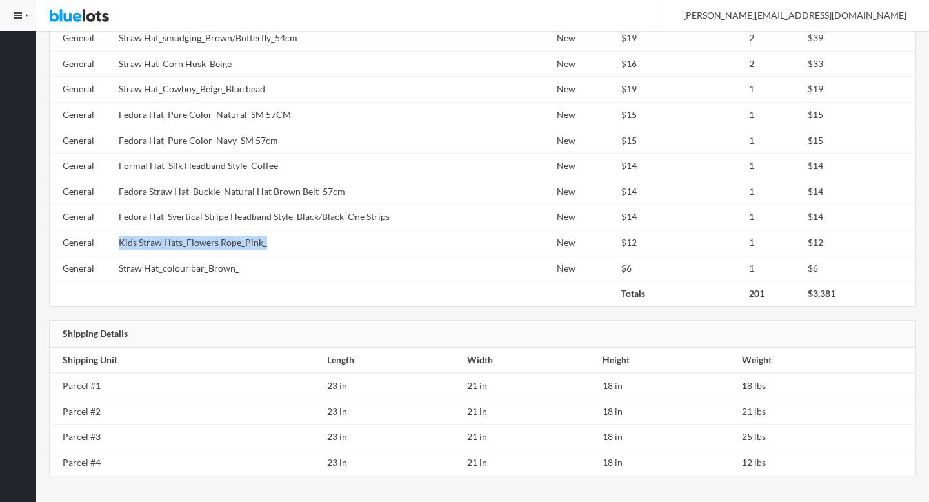
copy tr "Kids Straw Hats_Flowers Rope_Pink_"
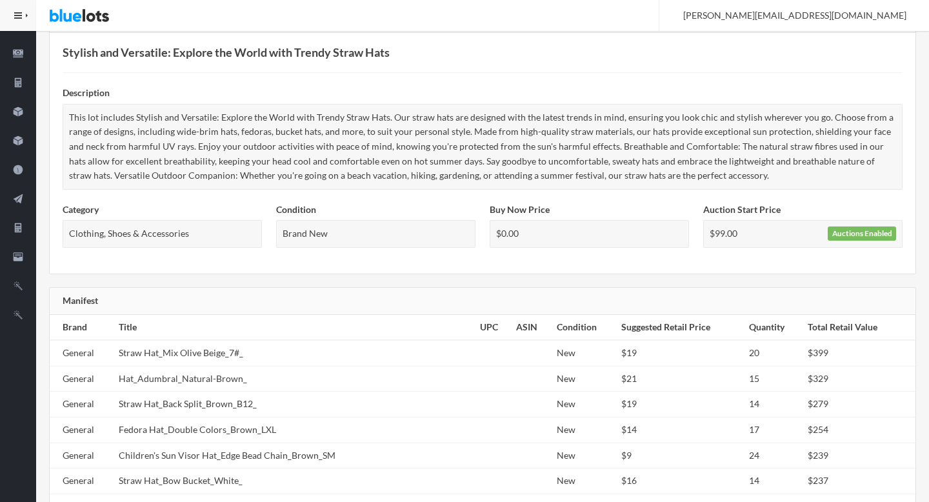
scroll to position [0, 0]
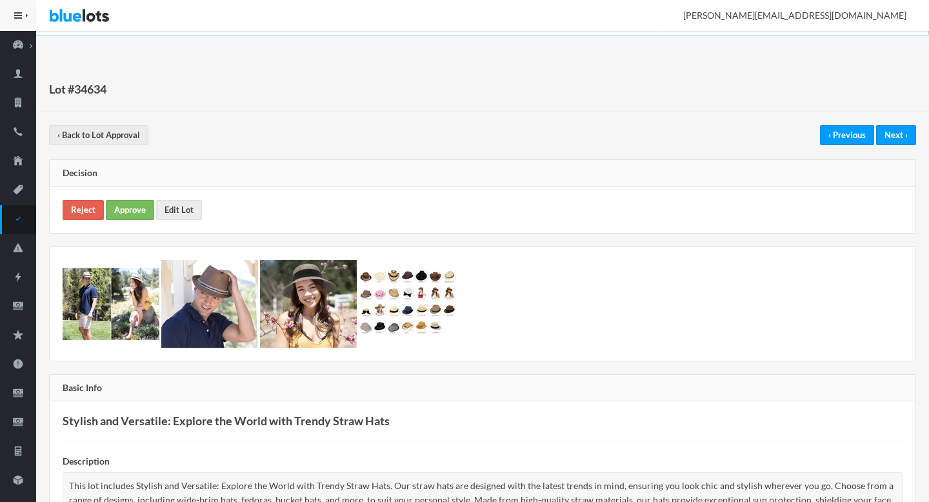
click at [117, 226] on div "Reject Approve Edit Lot" at bounding box center [482, 210] width 865 height 46
click at [143, 198] on div "Reject Approve Edit Lot" at bounding box center [482, 210] width 865 height 46
click at [141, 206] on link "Approve" at bounding box center [130, 210] width 48 height 20
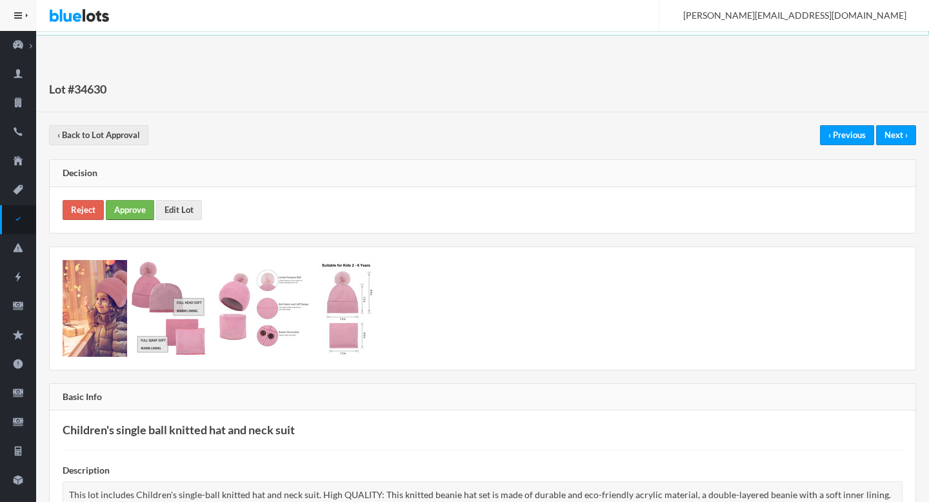
click at [124, 216] on link "Approve" at bounding box center [130, 210] width 48 height 20
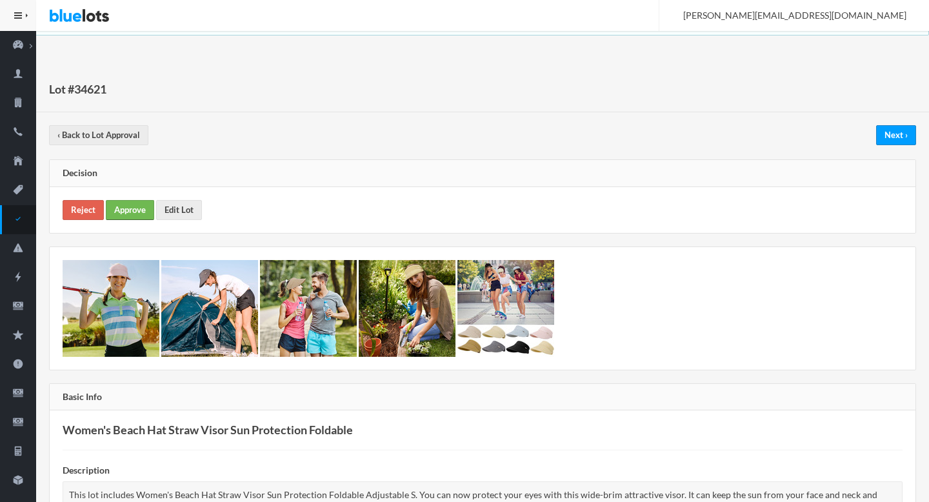
click at [135, 207] on link "Approve" at bounding box center [130, 210] width 48 height 20
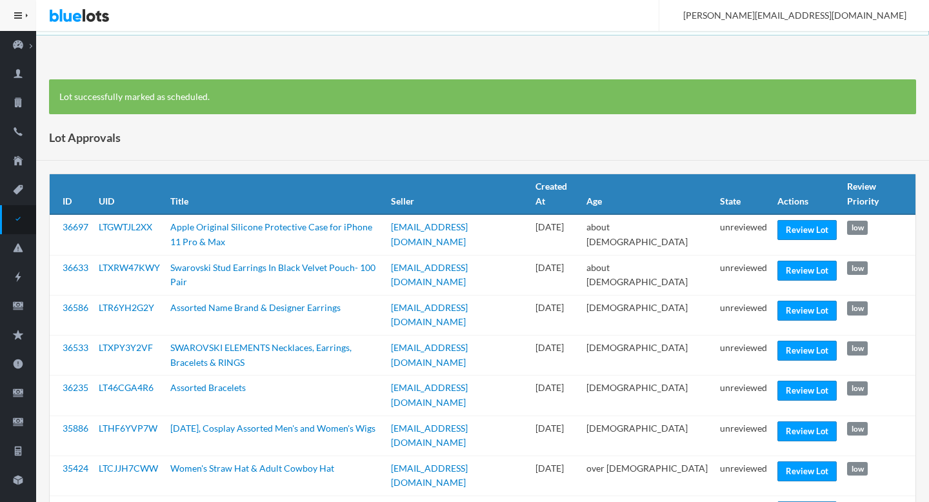
click at [584, 97] on div "Lot successfully marked as scheduled." at bounding box center [482, 96] width 867 height 35
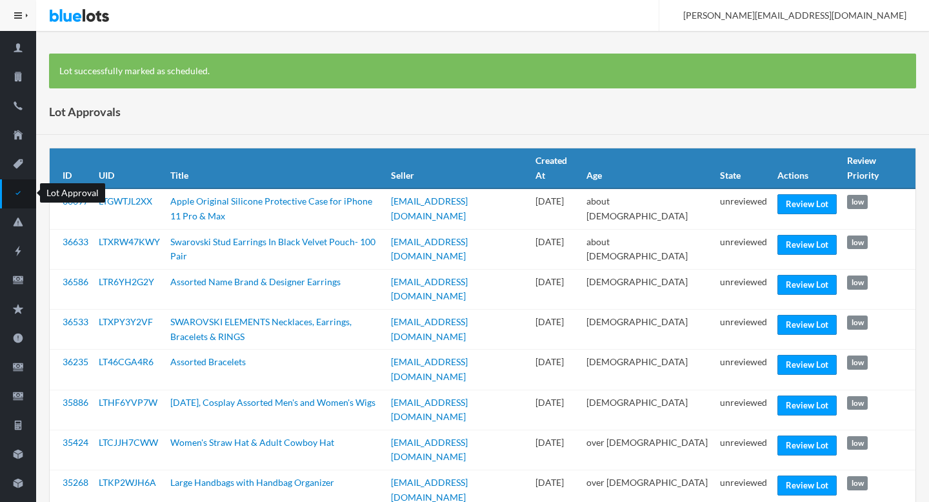
click at [12, 199] on ion-icon "checkmark" at bounding box center [18, 194] width 36 height 14
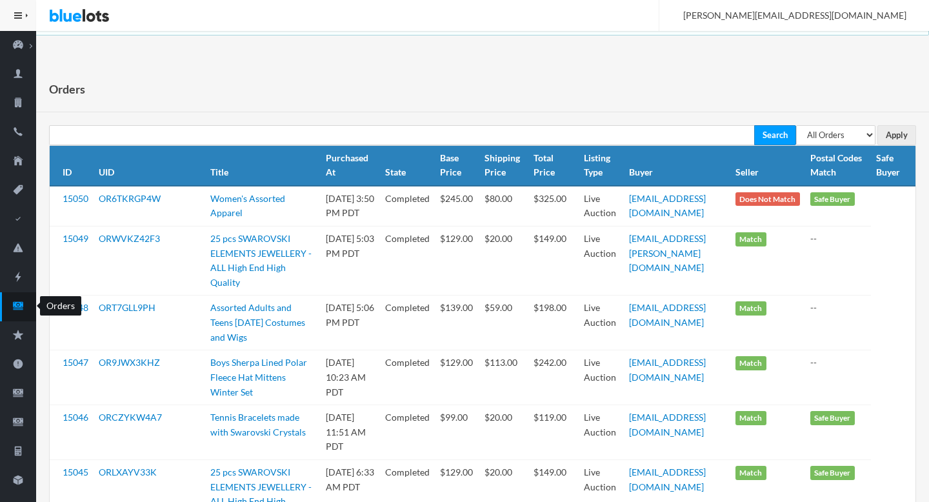
click at [15, 315] on link "Orders" at bounding box center [18, 306] width 36 height 29
